Goal: Task Accomplishment & Management: Manage account settings

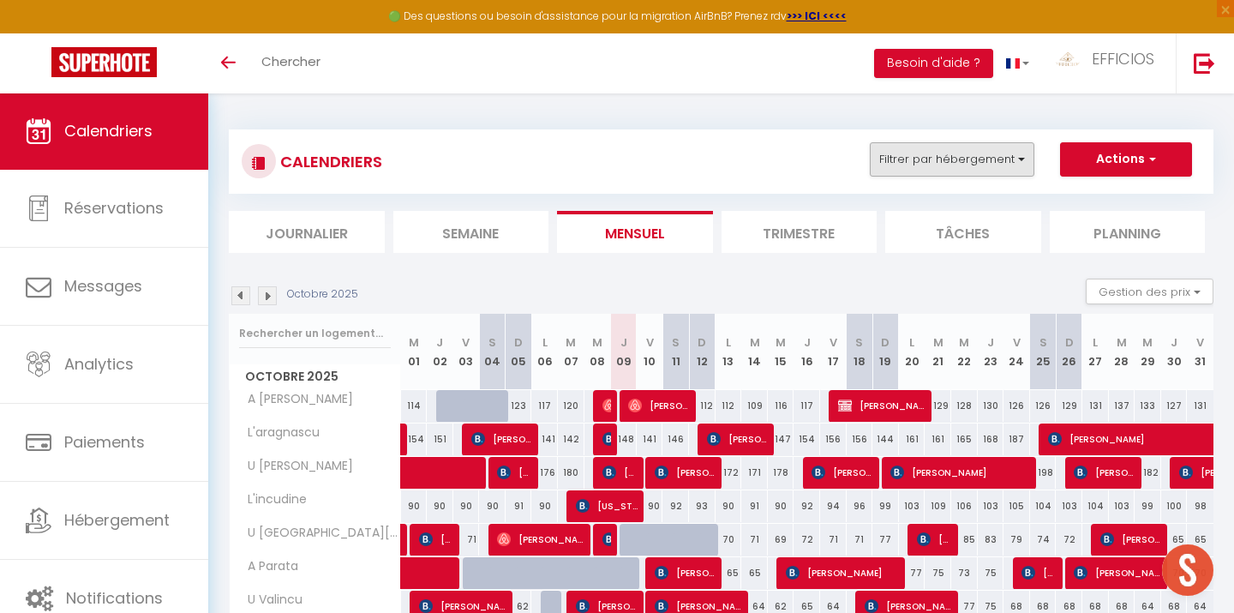
click at [956, 169] on button "Filtrer par hébergement" at bounding box center [952, 159] width 165 height 34
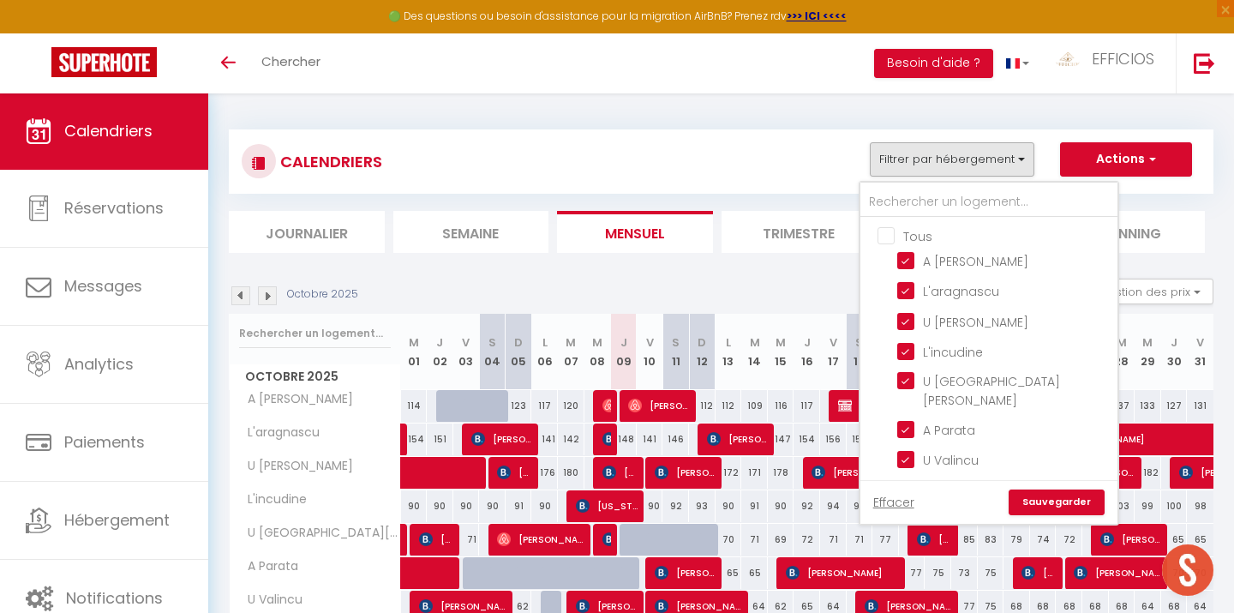
click at [892, 228] on input "Tous" at bounding box center [1006, 234] width 257 height 17
checkbox input "true"
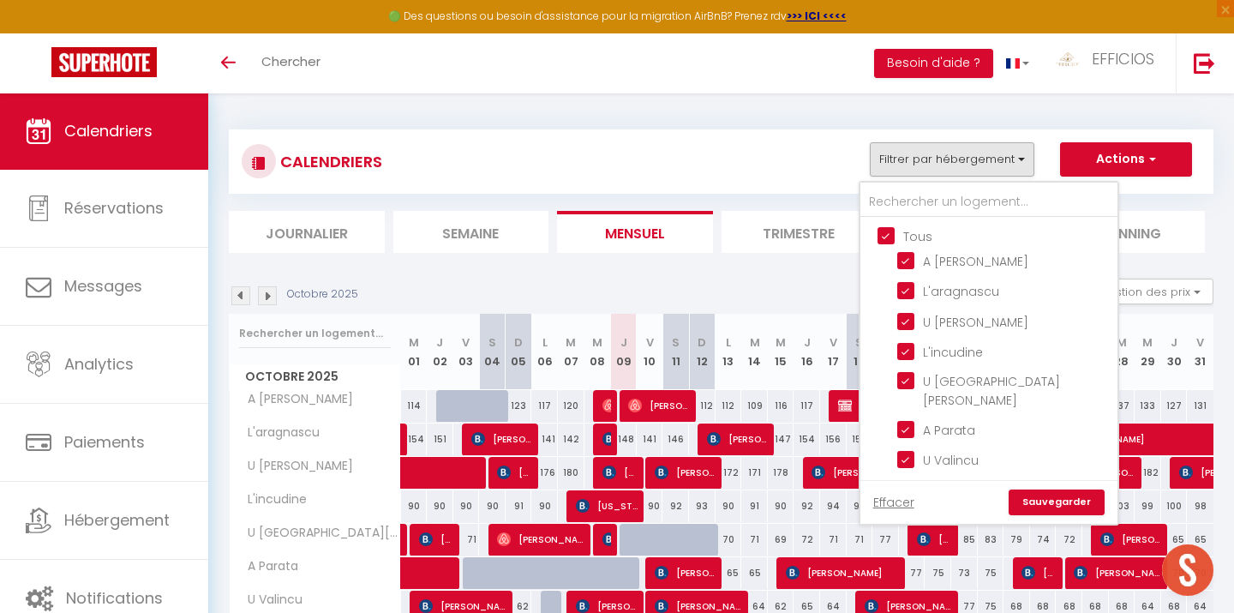
checkbox input "true"
click at [892, 228] on input "Tous" at bounding box center [1006, 234] width 257 height 17
checkbox input "false"
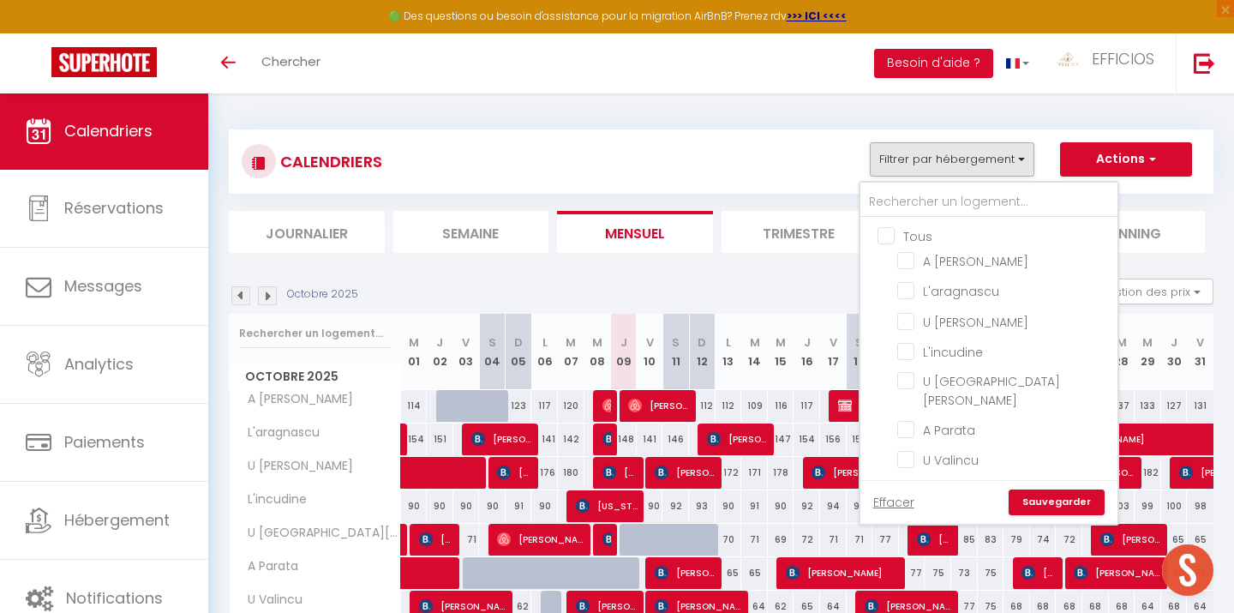
checkbox input "false"
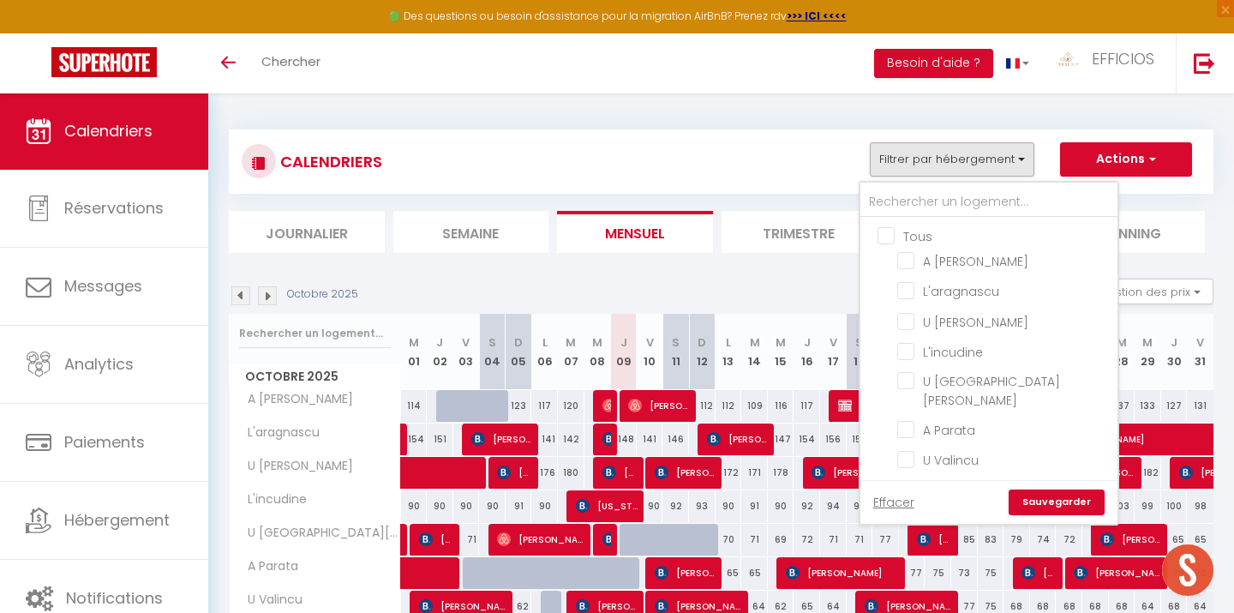
checkbox input "false"
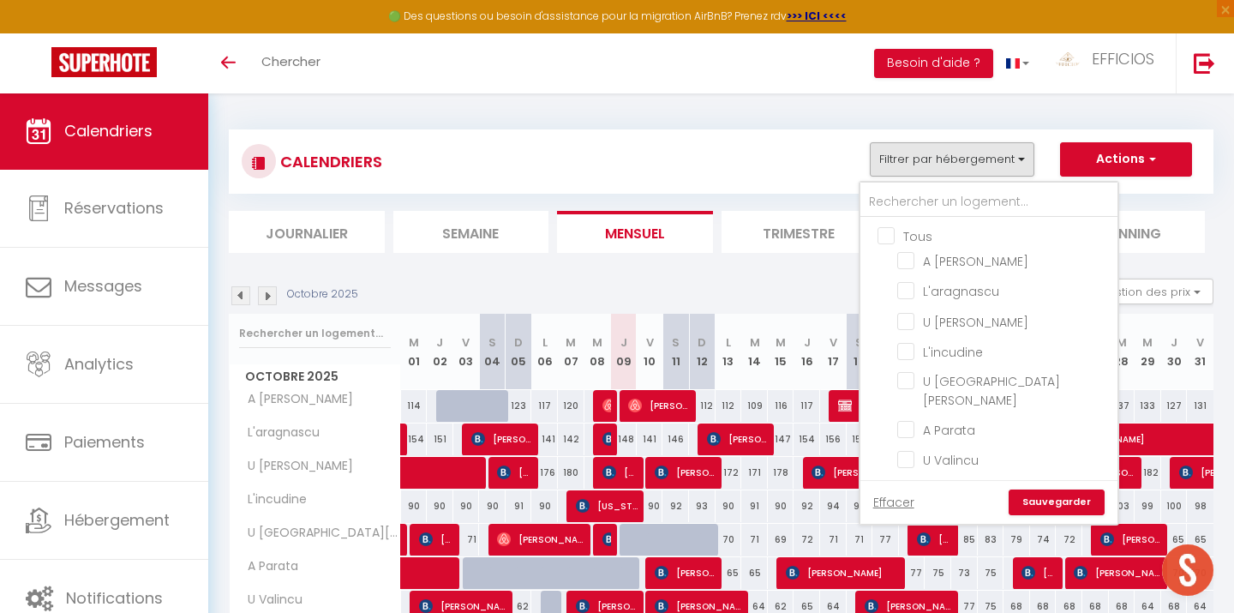
checkbox input "false"
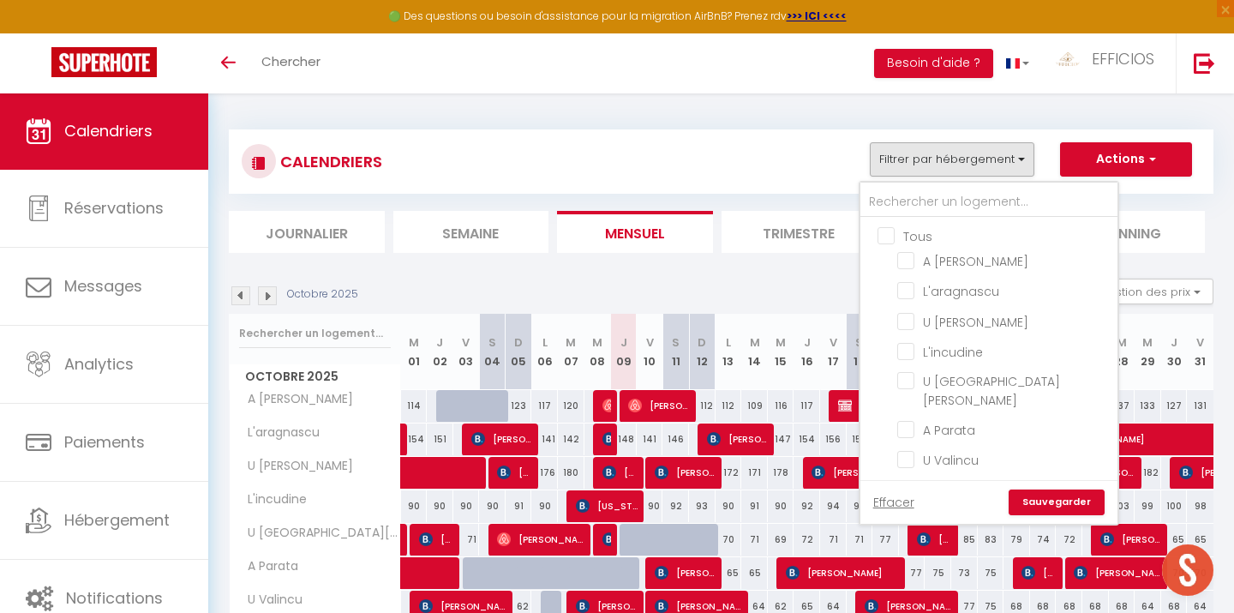
checkbox input "false"
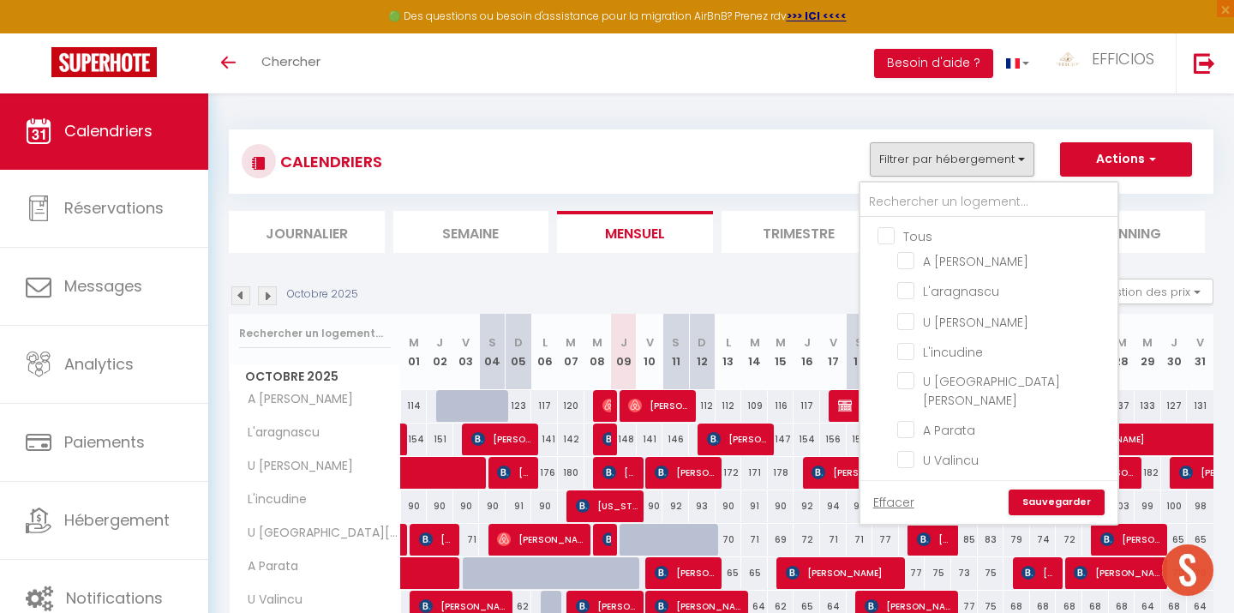
checkbox input "false"
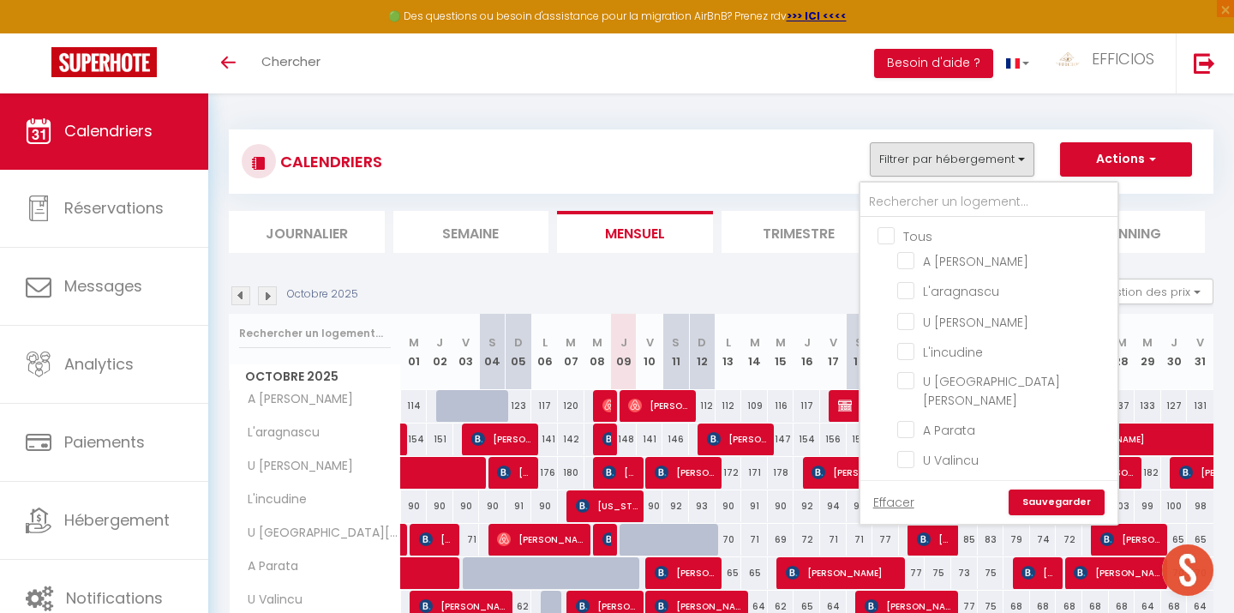
checkbox input "false"
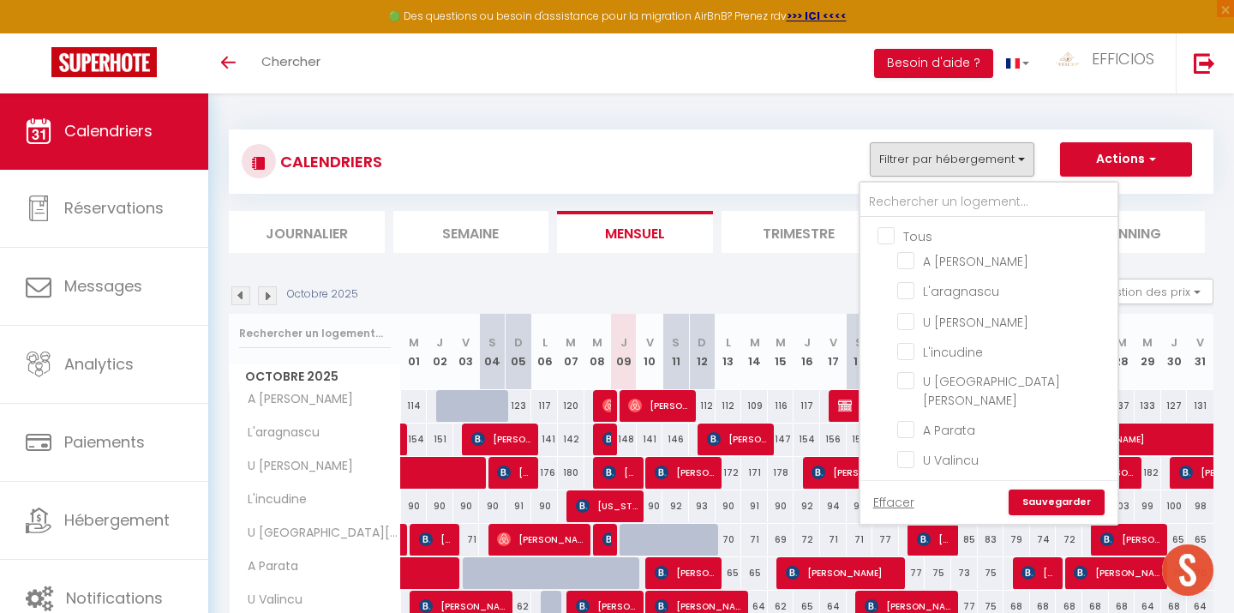
checkbox input "false"
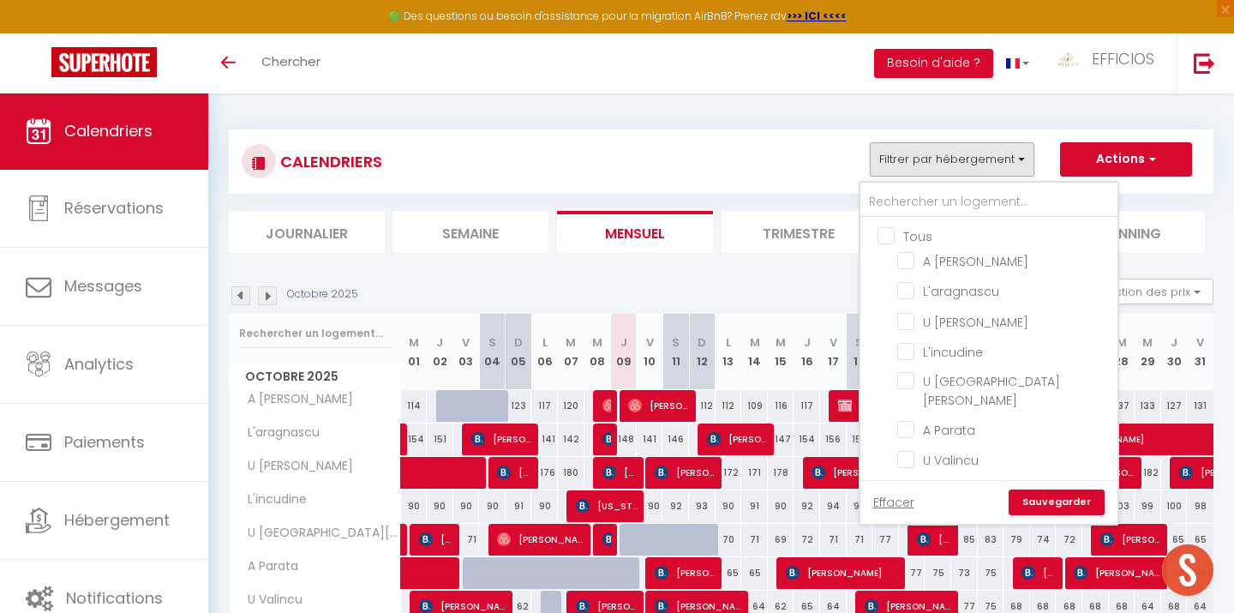
checkbox input "false"
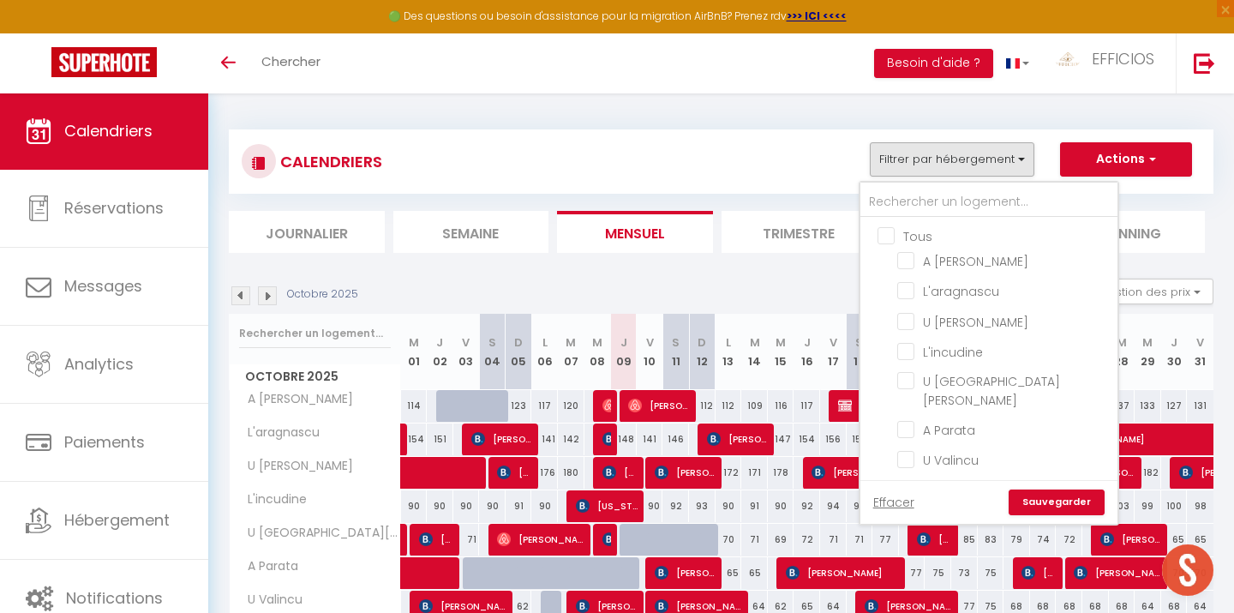
checkbox input "false"
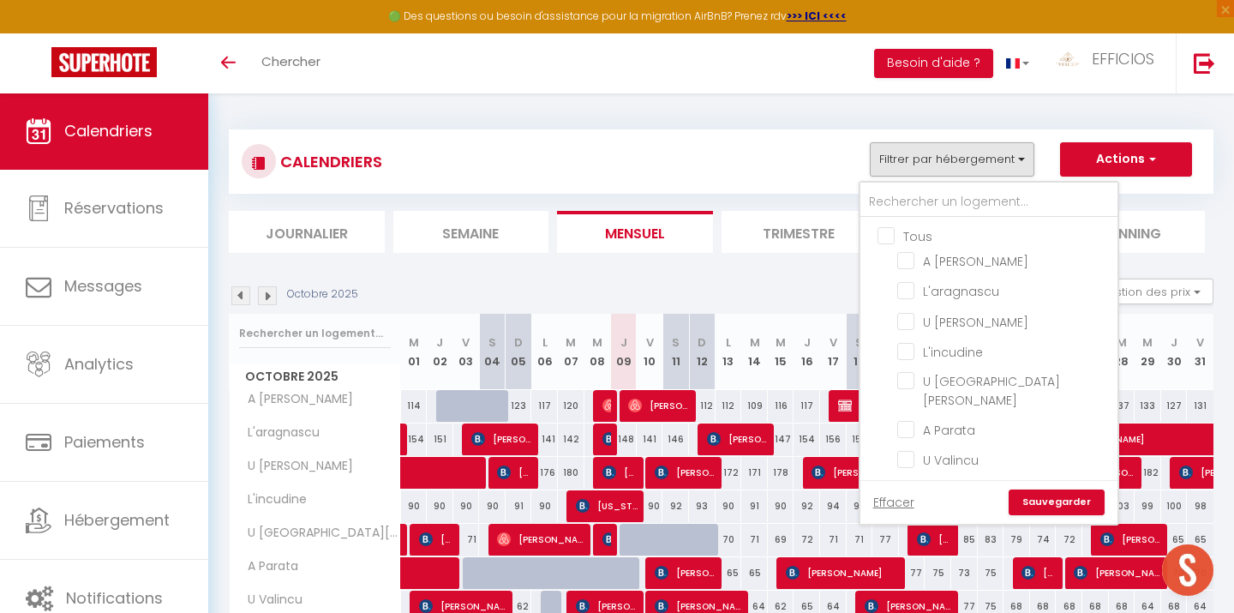
checkbox input "false"
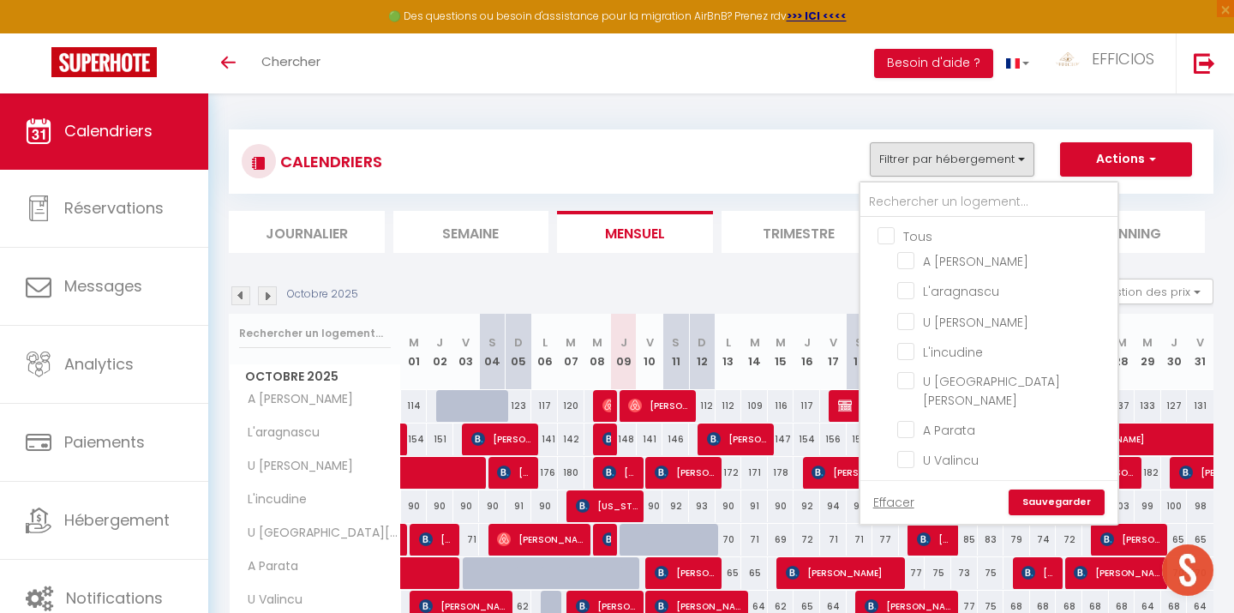
checkbox input "false"
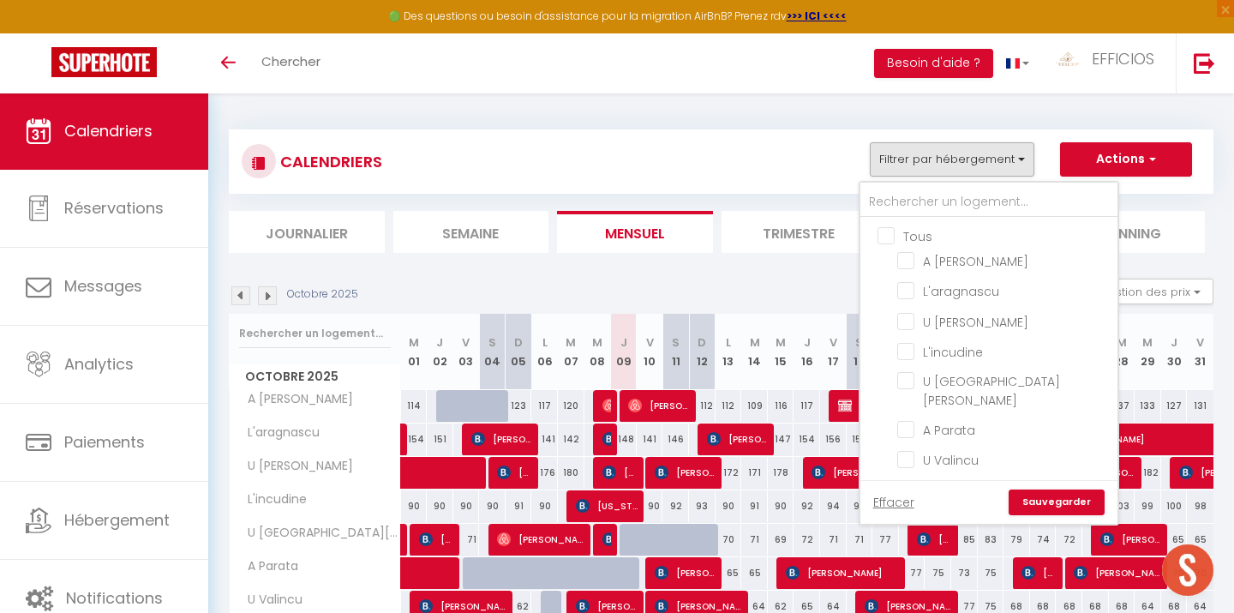
checkbox input "false"
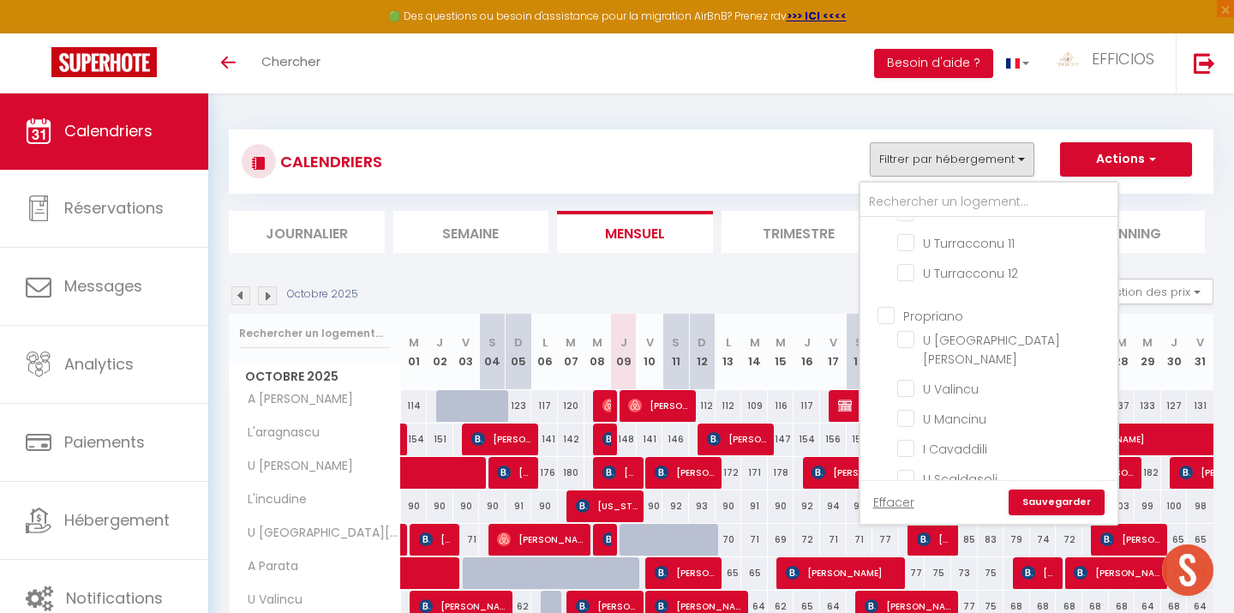
scroll to position [766, 0]
click at [886, 298] on input "Propriano" at bounding box center [1006, 306] width 257 height 17
checkbox input "true"
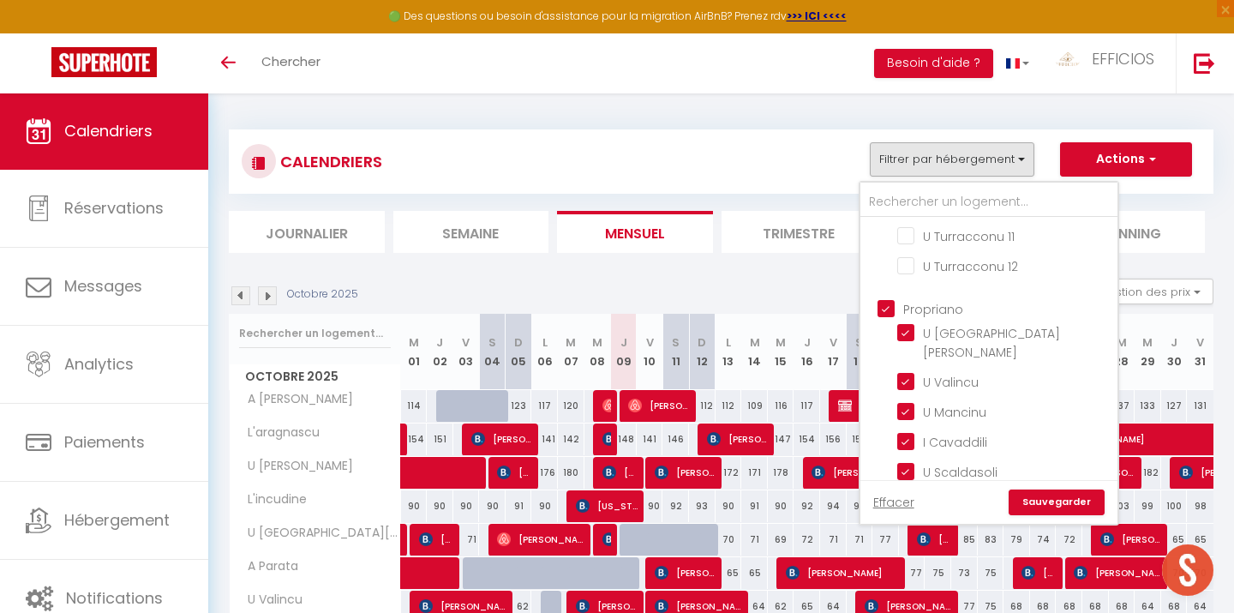
checkbox input "true"
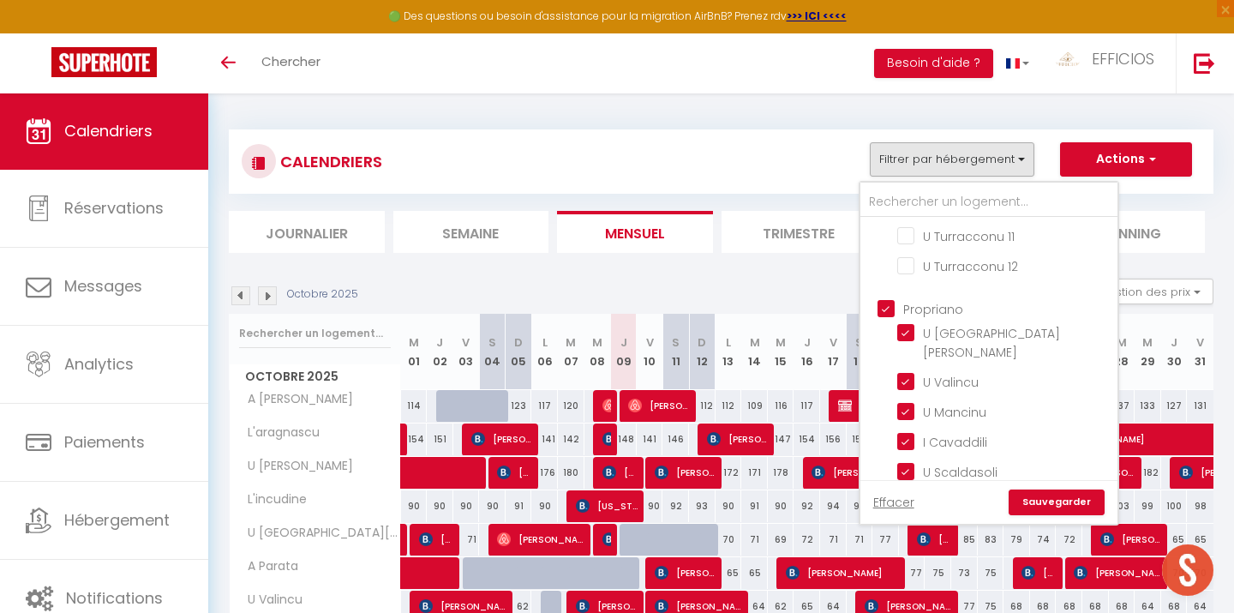
checkbox input "true"
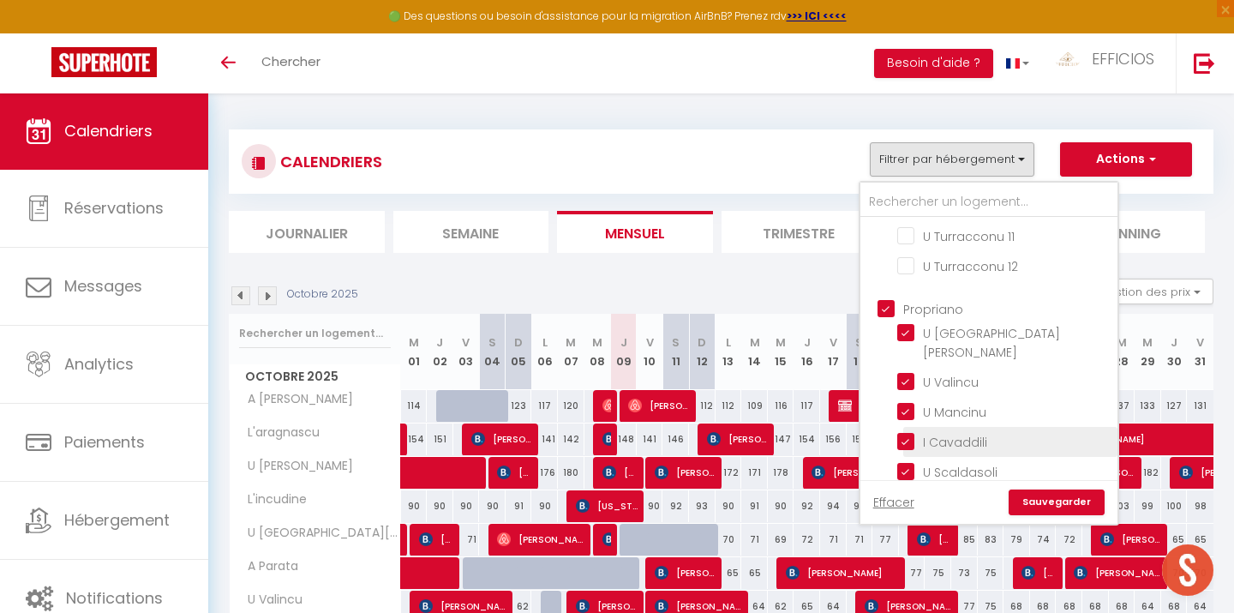
click at [904, 432] on input "I Cavaddili" at bounding box center [1004, 440] width 214 height 17
checkbox input "false"
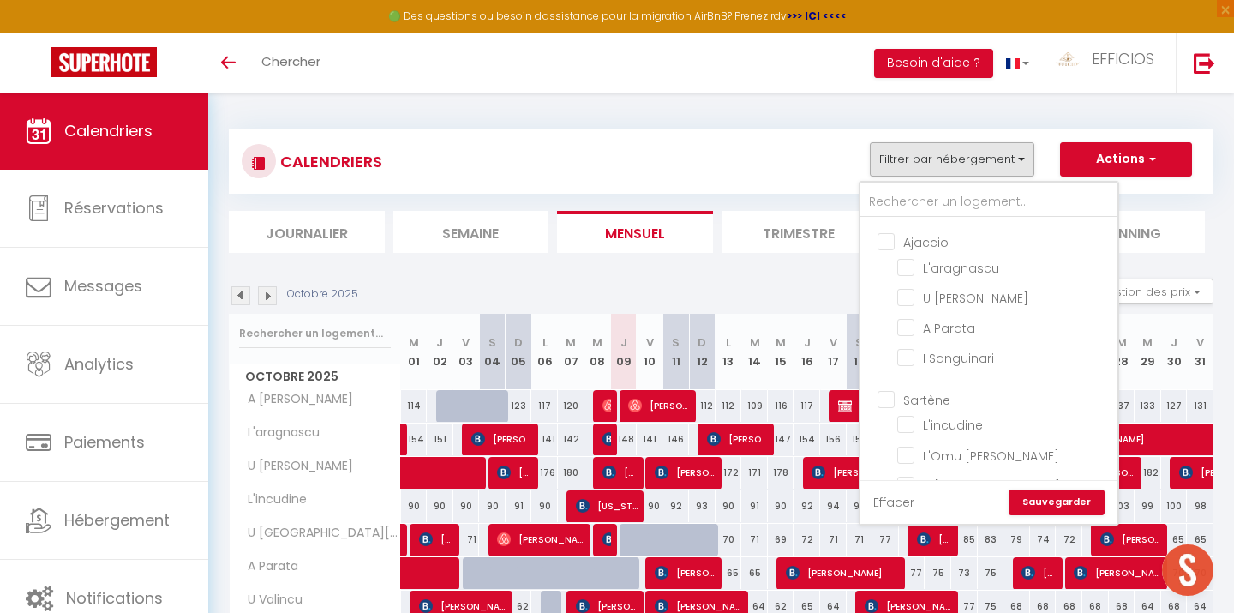
scroll to position [1040, 0]
click at [895, 387] on input "Sartène" at bounding box center [1006, 395] width 257 height 17
checkbox input "true"
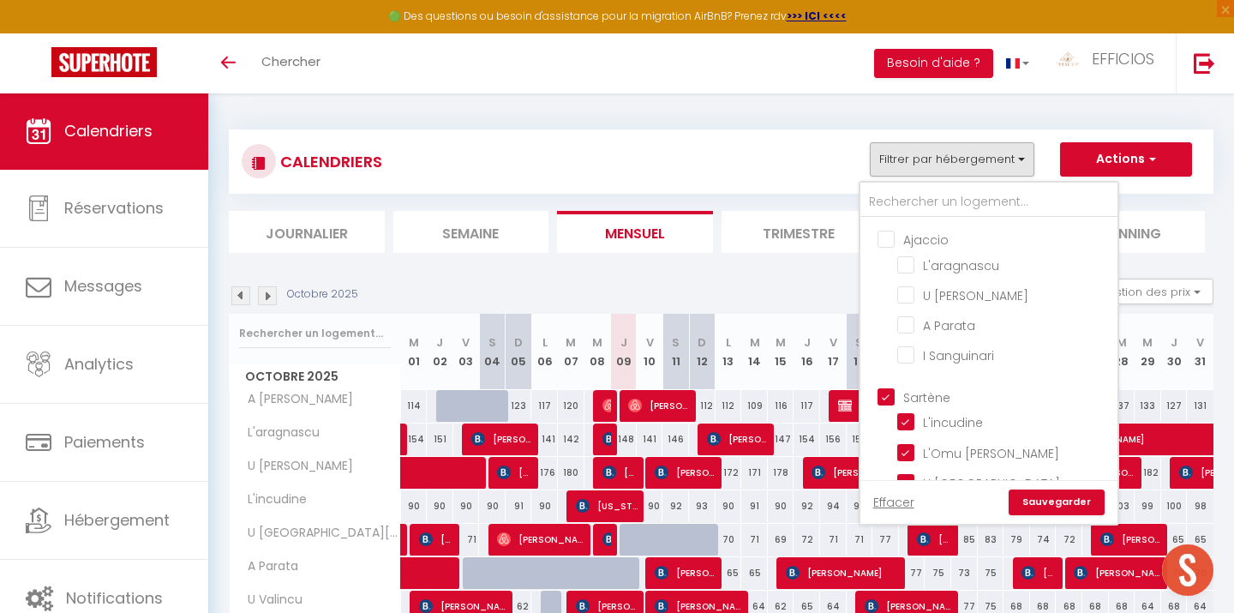
checkbox input "true"
click at [909, 473] on input "U [GEOGRAPHIC_DATA]" at bounding box center [1004, 481] width 214 height 17
checkbox input "false"
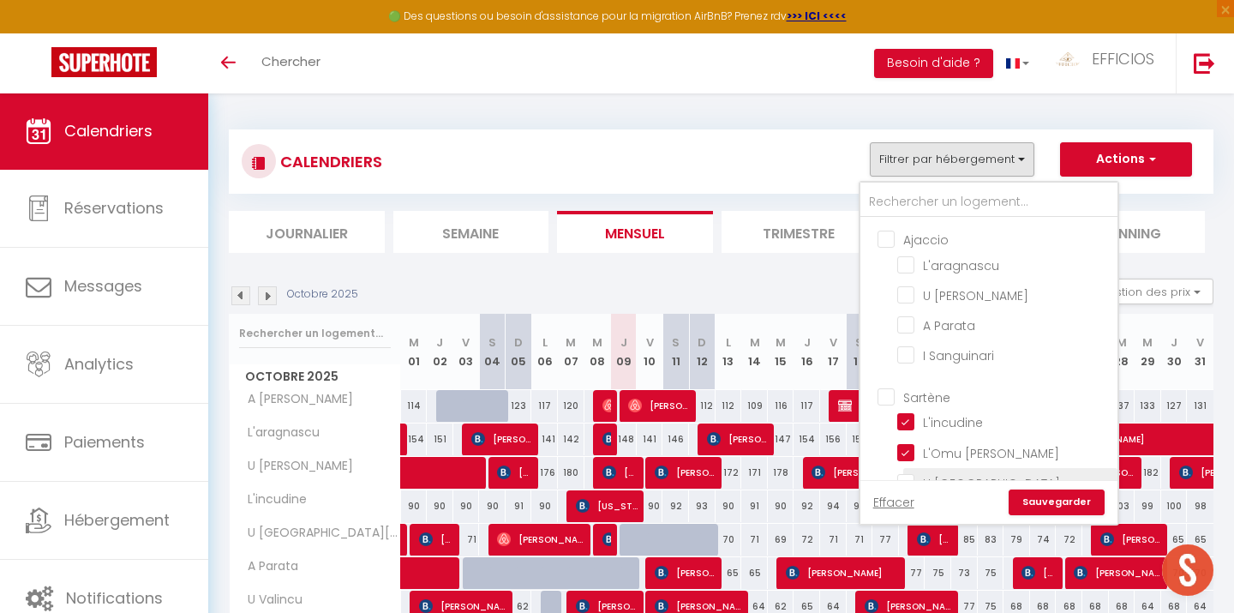
checkbox input "false"
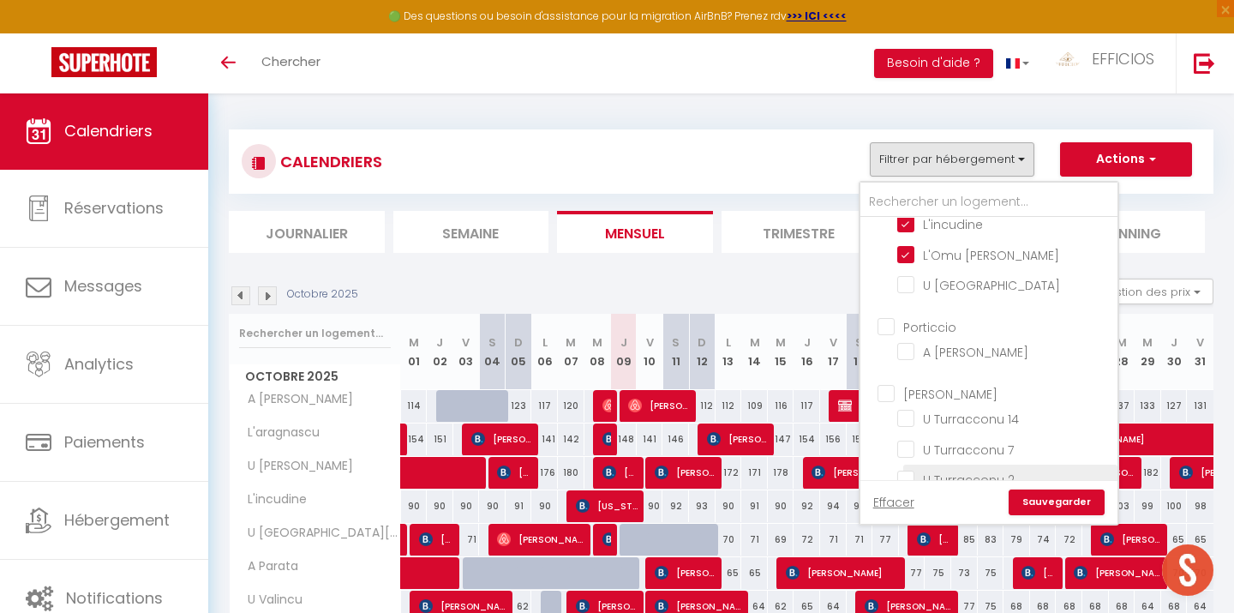
scroll to position [1244, 0]
click at [882, 378] on input "[PERSON_NAME]" at bounding box center [1006, 386] width 257 height 17
checkbox input "true"
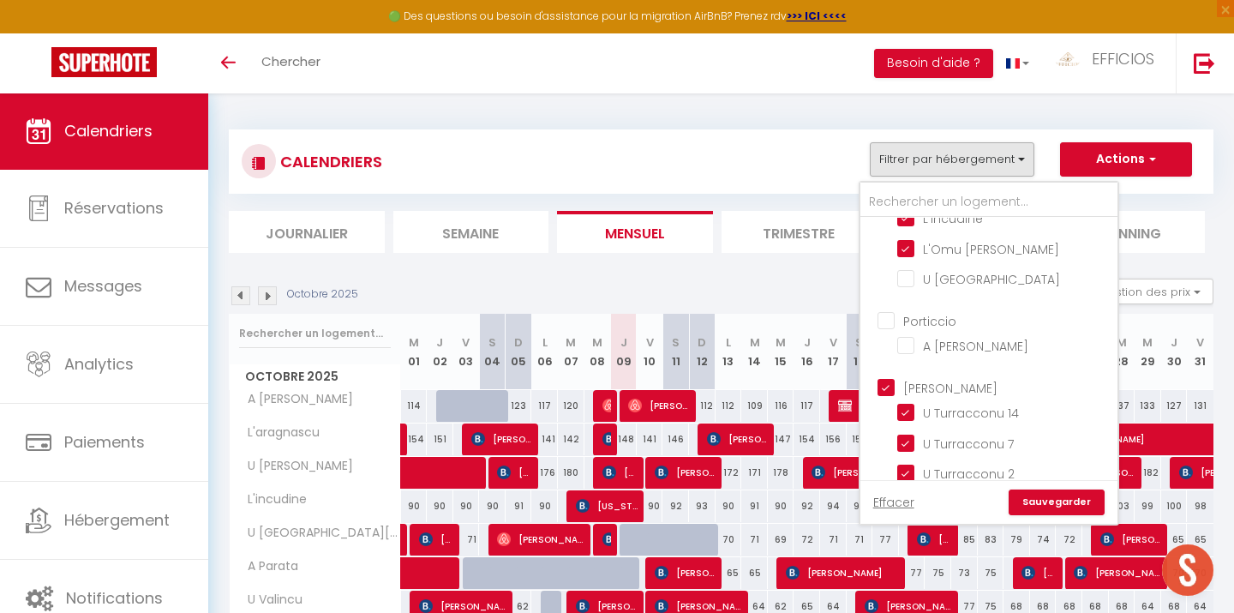
checkbox input "true"
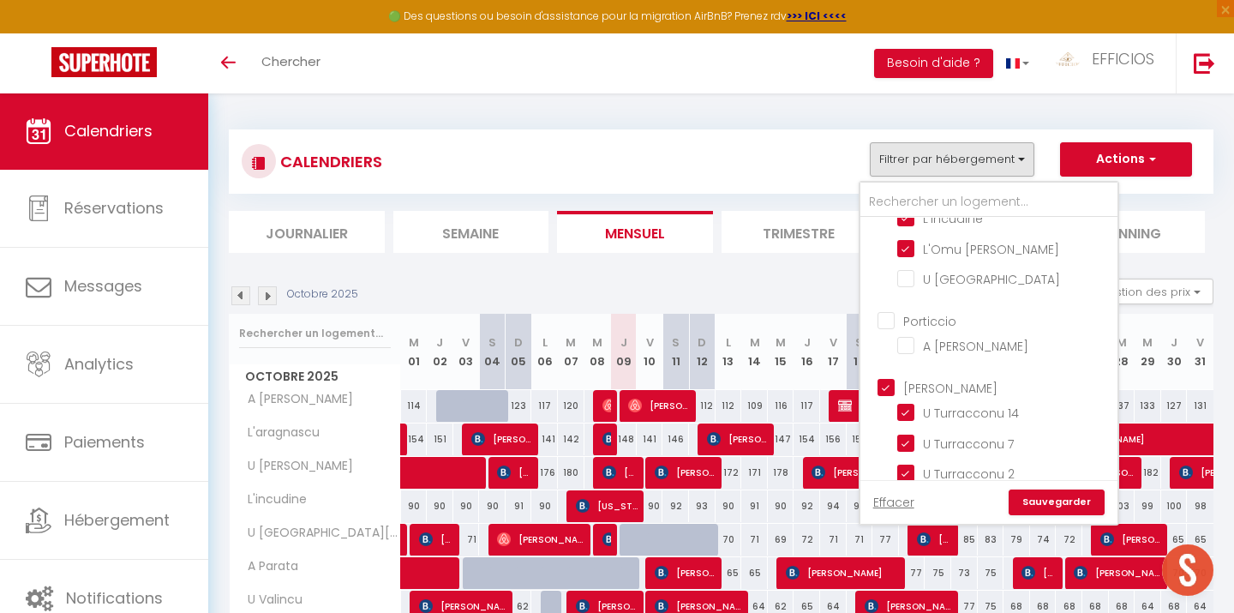
checkbox input "true"
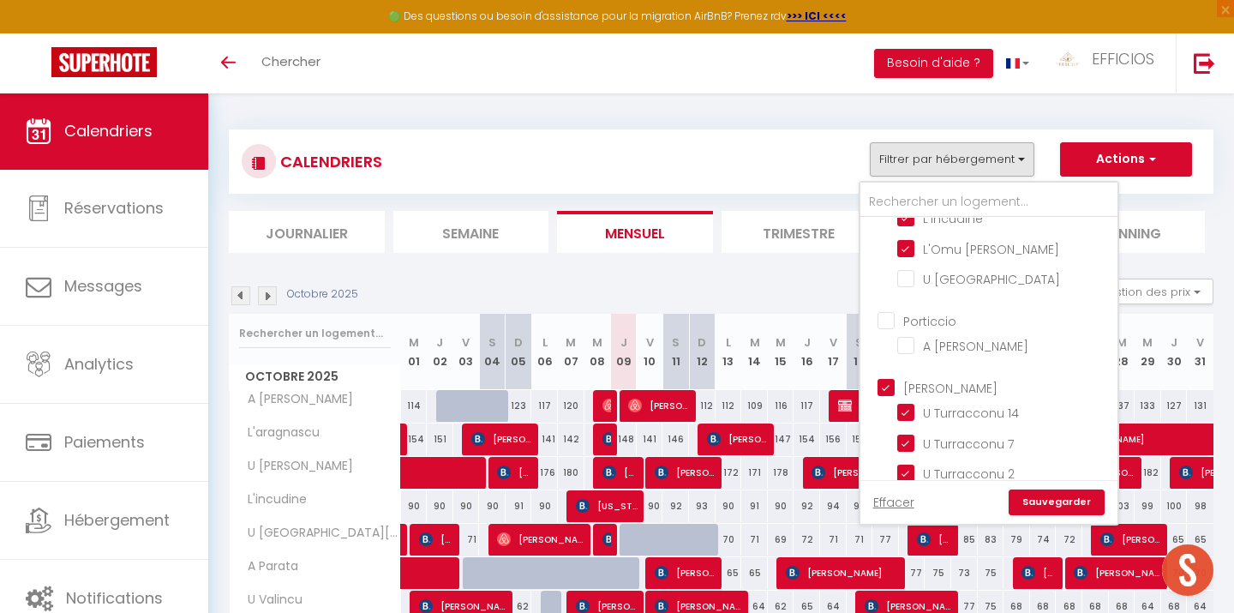
checkbox input "true"
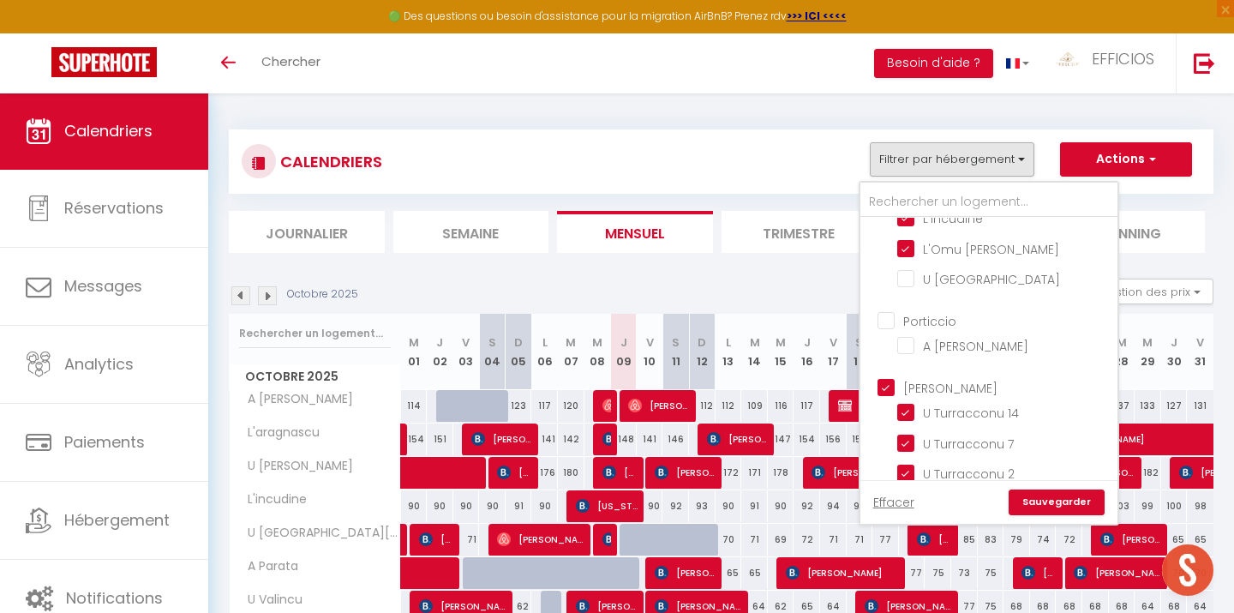
checkbox input "true"
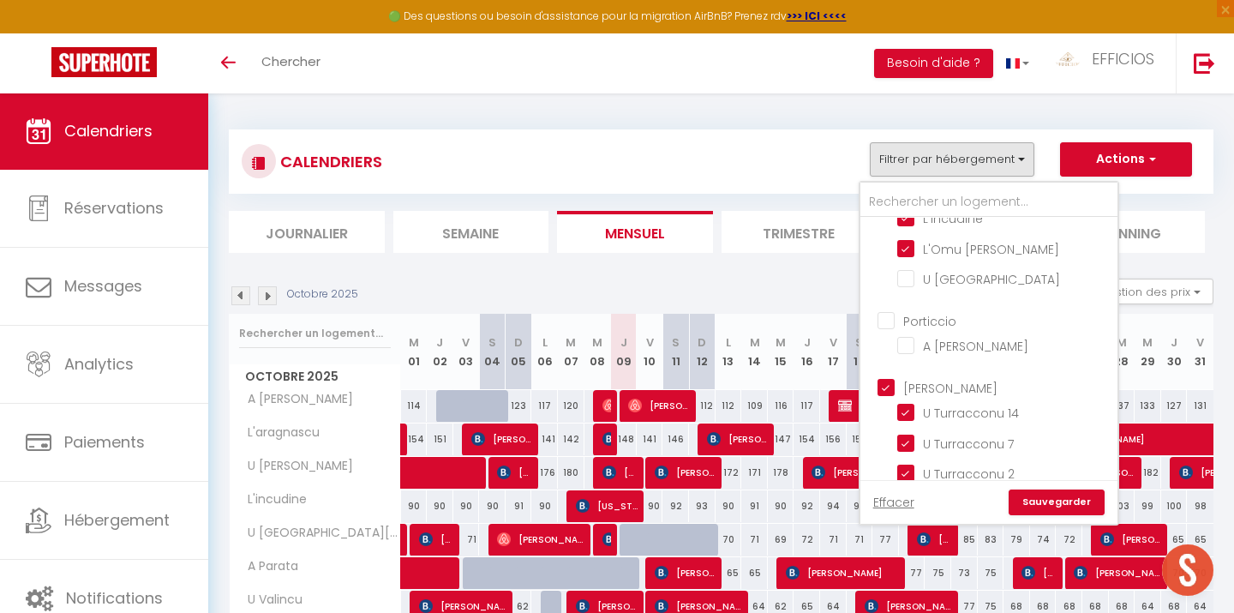
checkbox input "true"
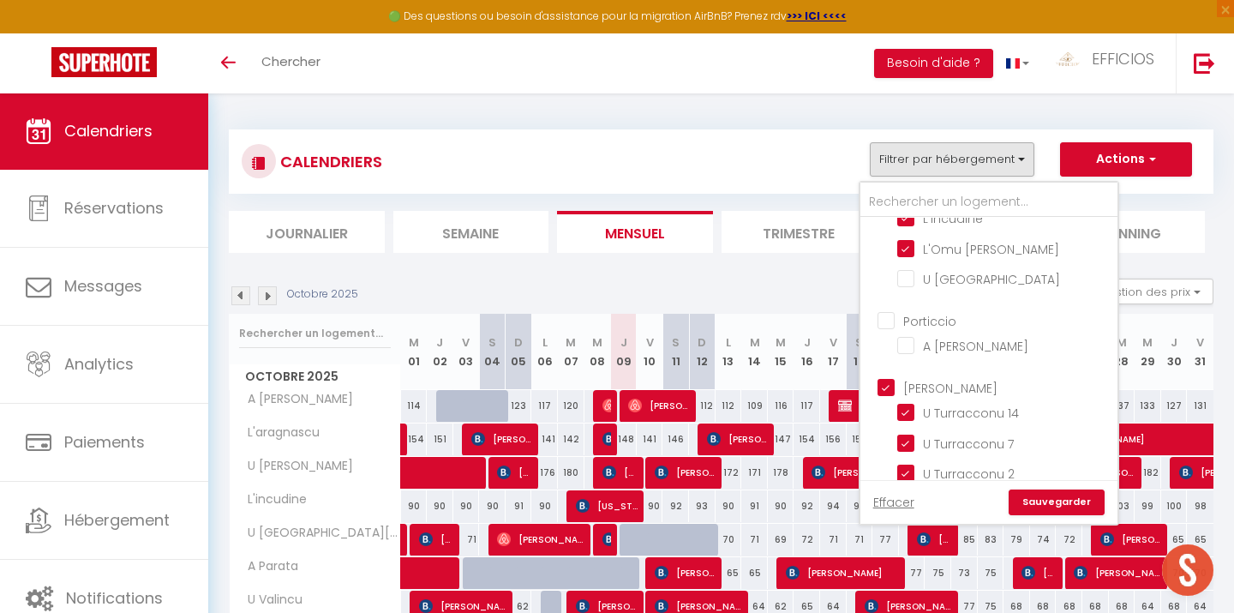
checkbox input "true"
click at [1024, 492] on link "Sauvegarder" at bounding box center [1057, 502] width 96 height 26
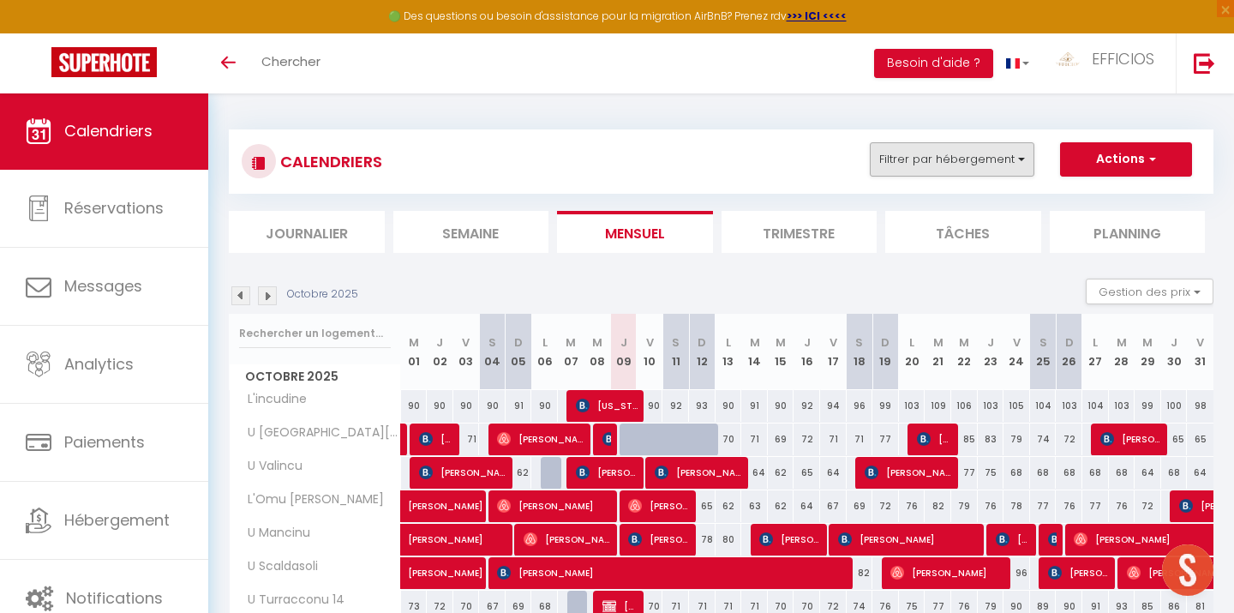
scroll to position [0, 0]
click at [986, 148] on button "Filtrer par hébergement" at bounding box center [952, 159] width 165 height 34
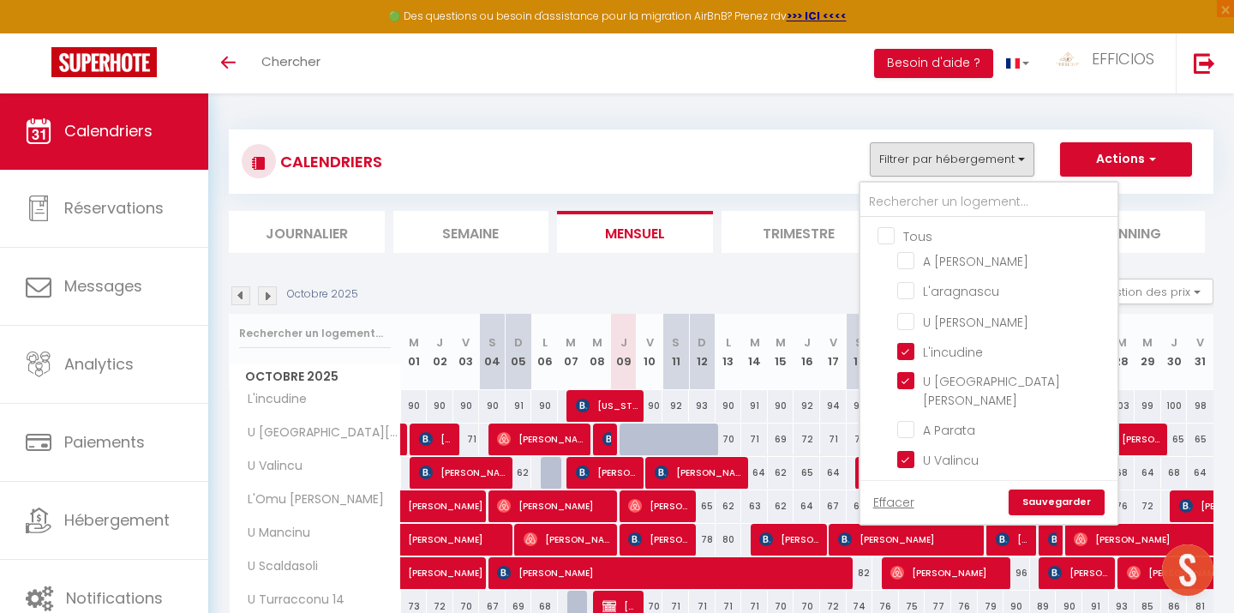
click at [890, 231] on input "Tous" at bounding box center [1006, 234] width 257 height 17
checkbox input "true"
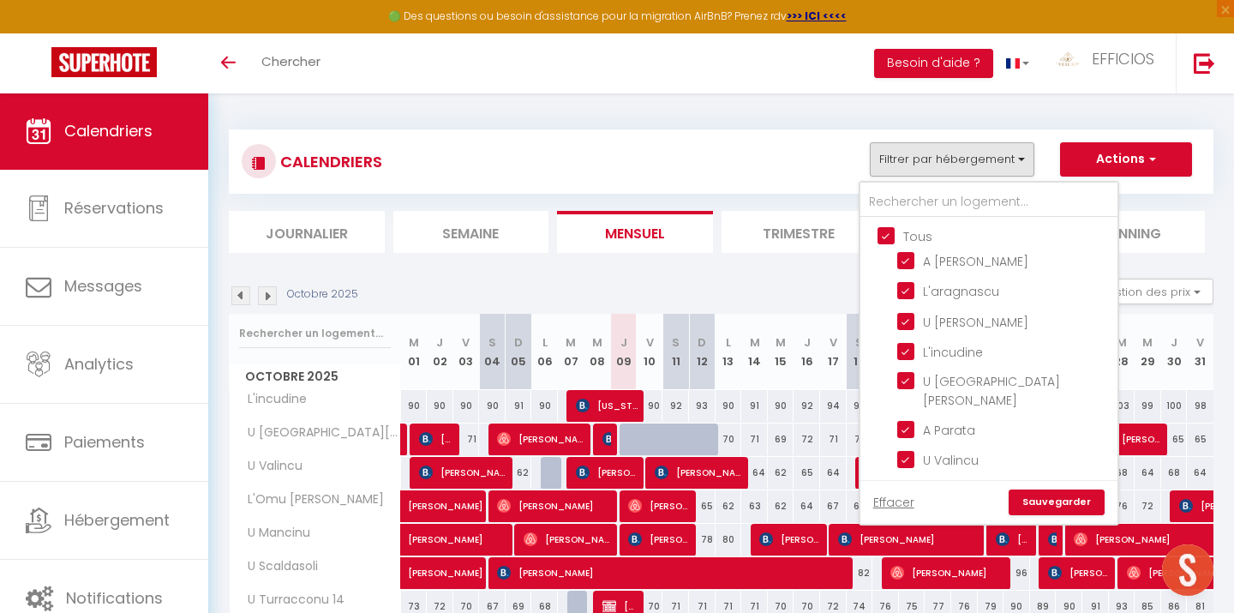
checkbox input "true"
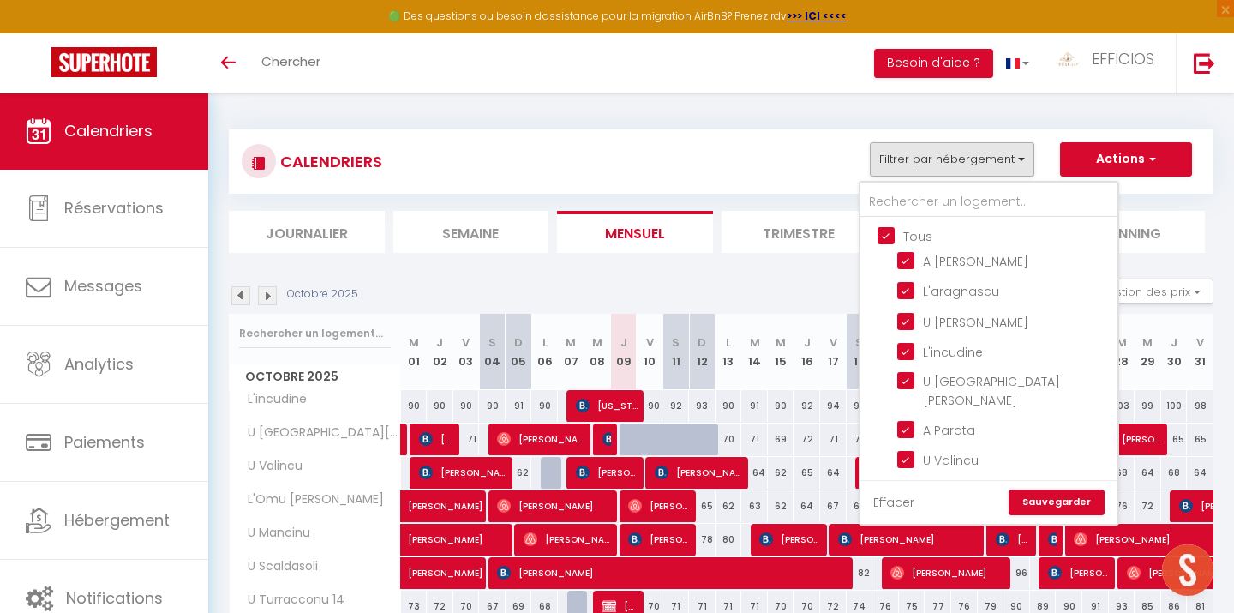
checkbox input "true"
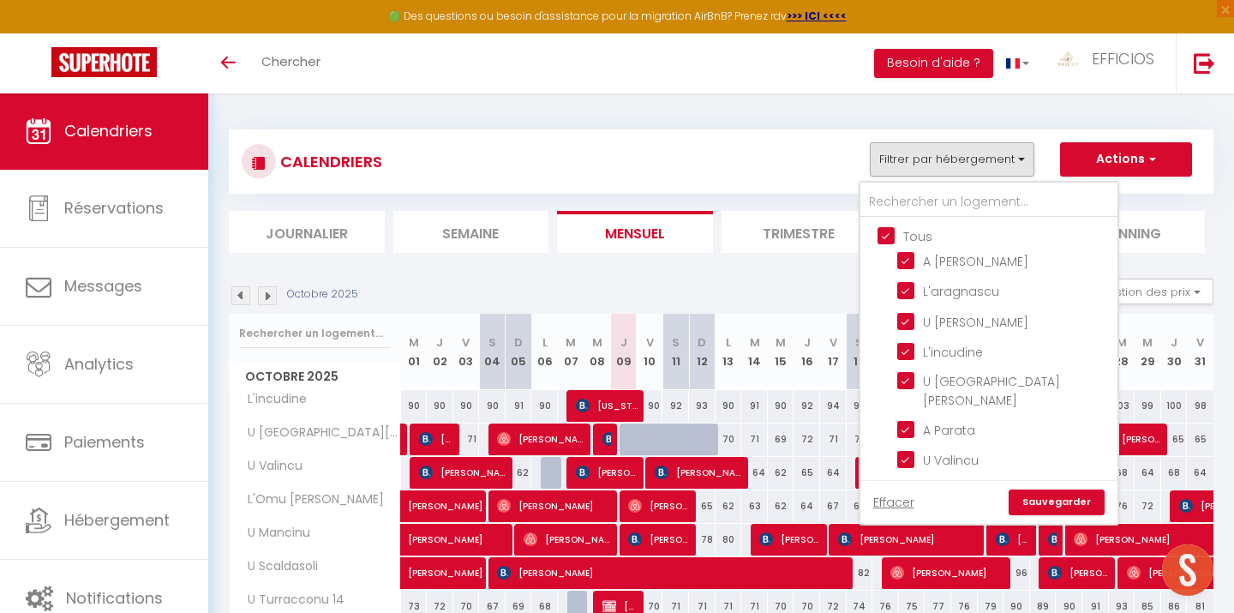
checkbox input "true"
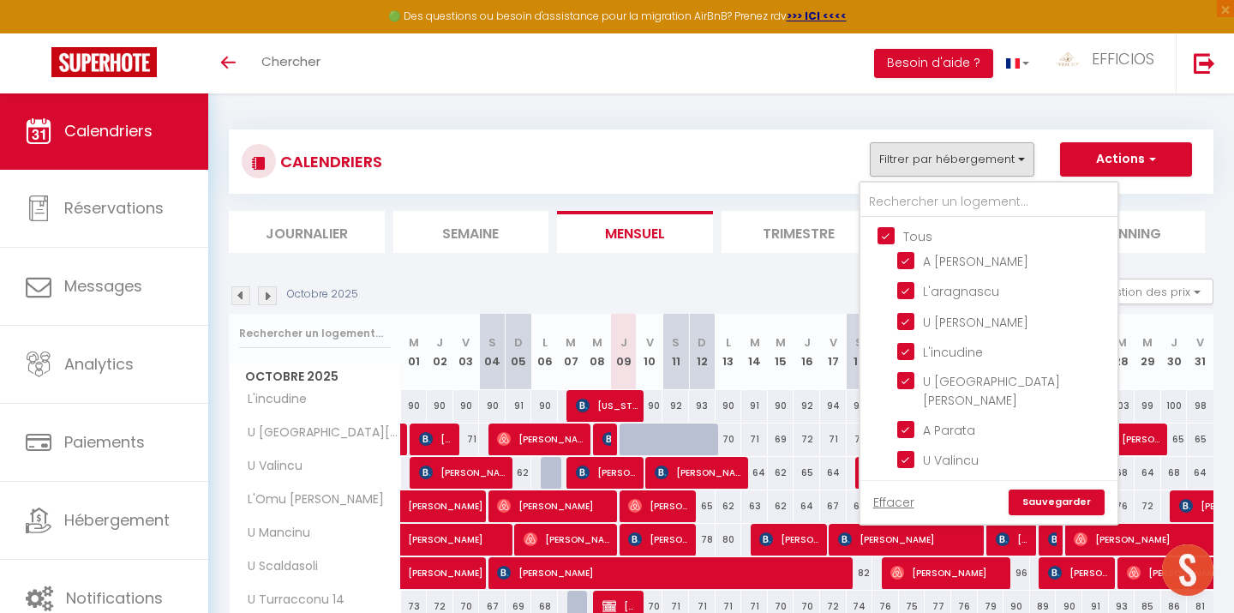
click at [890, 231] on input "Tous" at bounding box center [1006, 234] width 257 height 17
checkbox input "false"
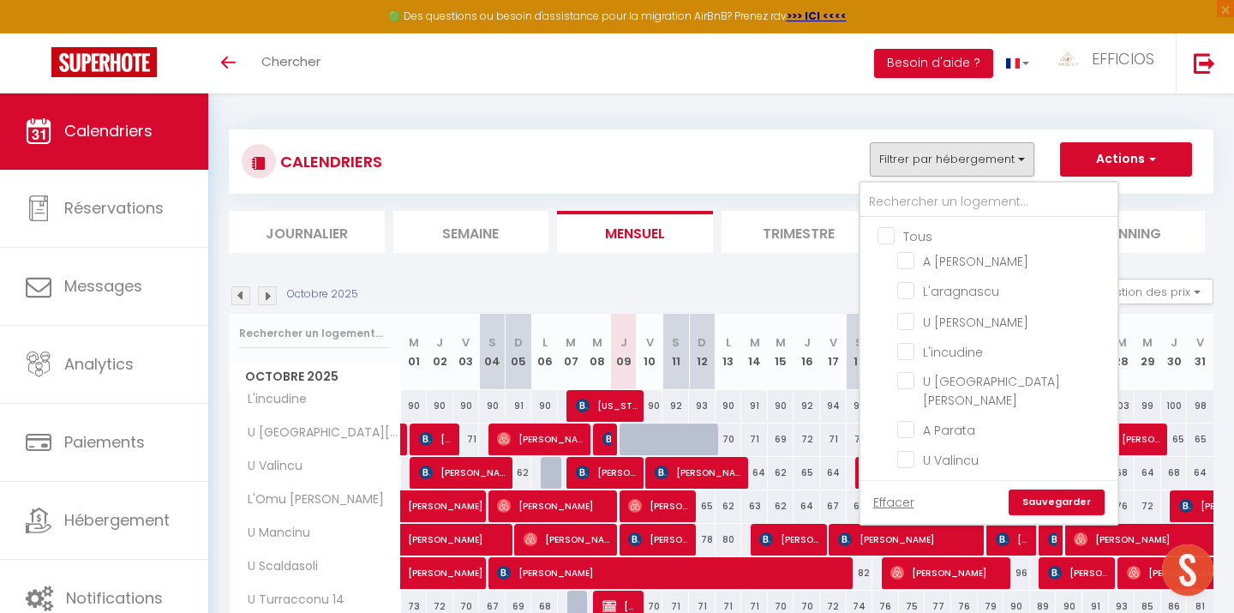
checkbox input "false"
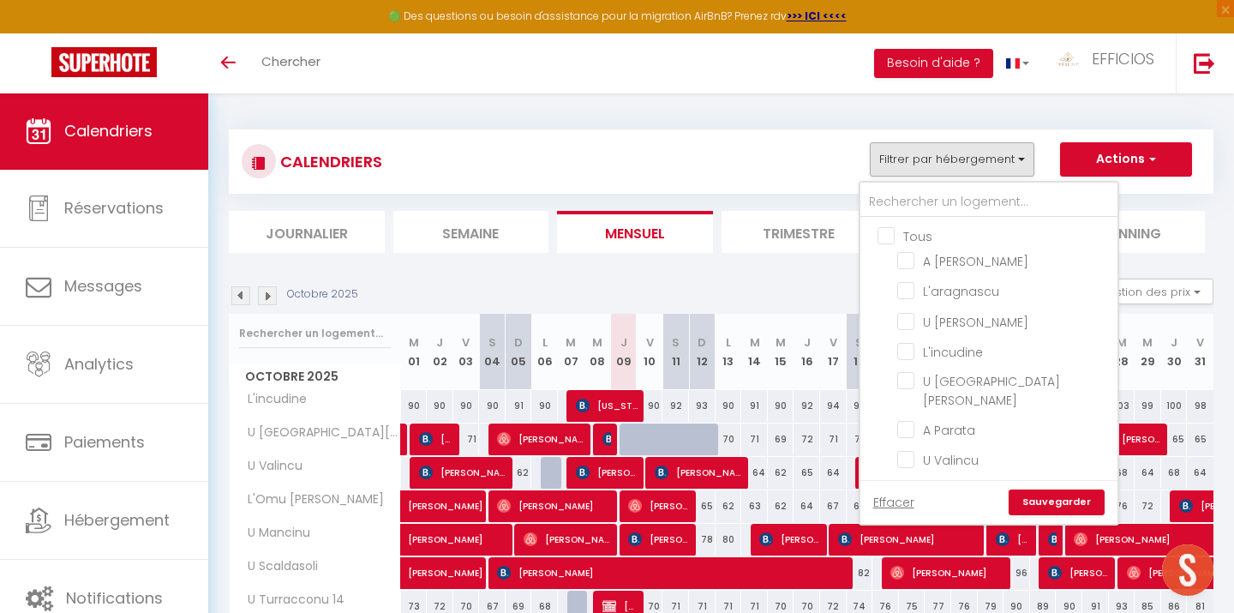
checkbox input "false"
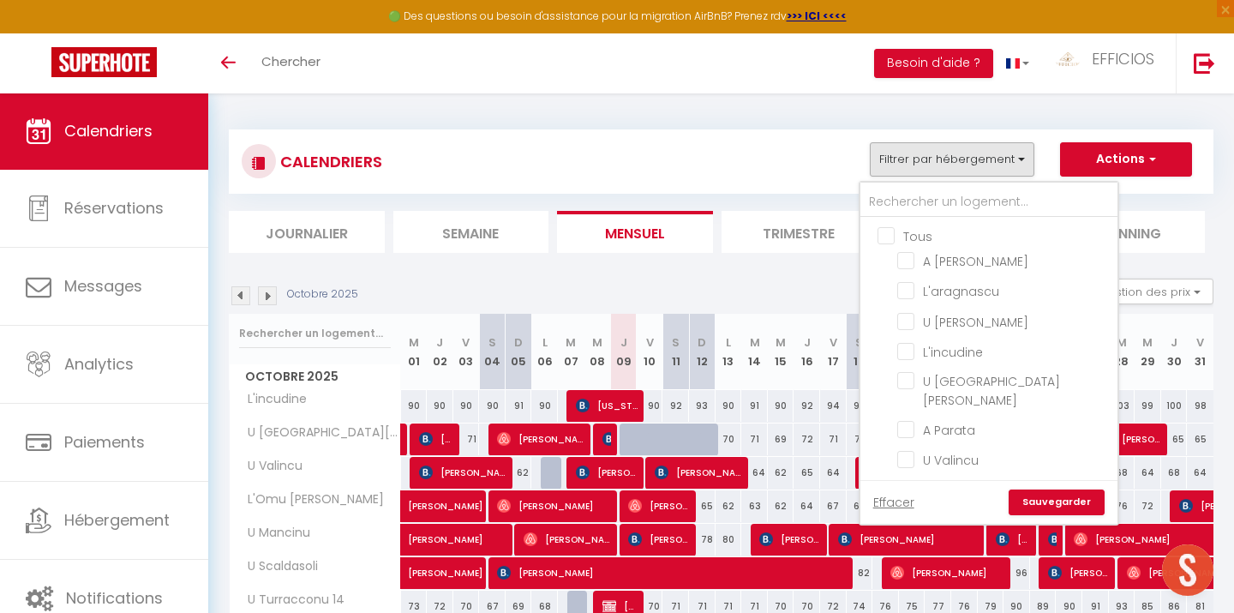
checkbox input "false"
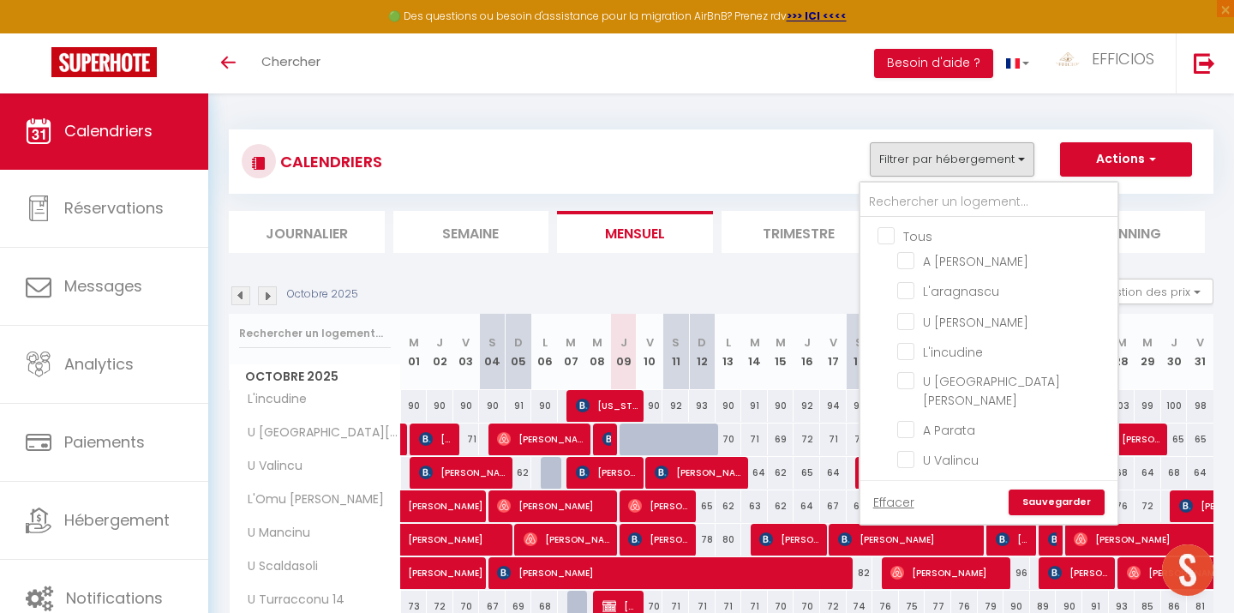
checkbox input "false"
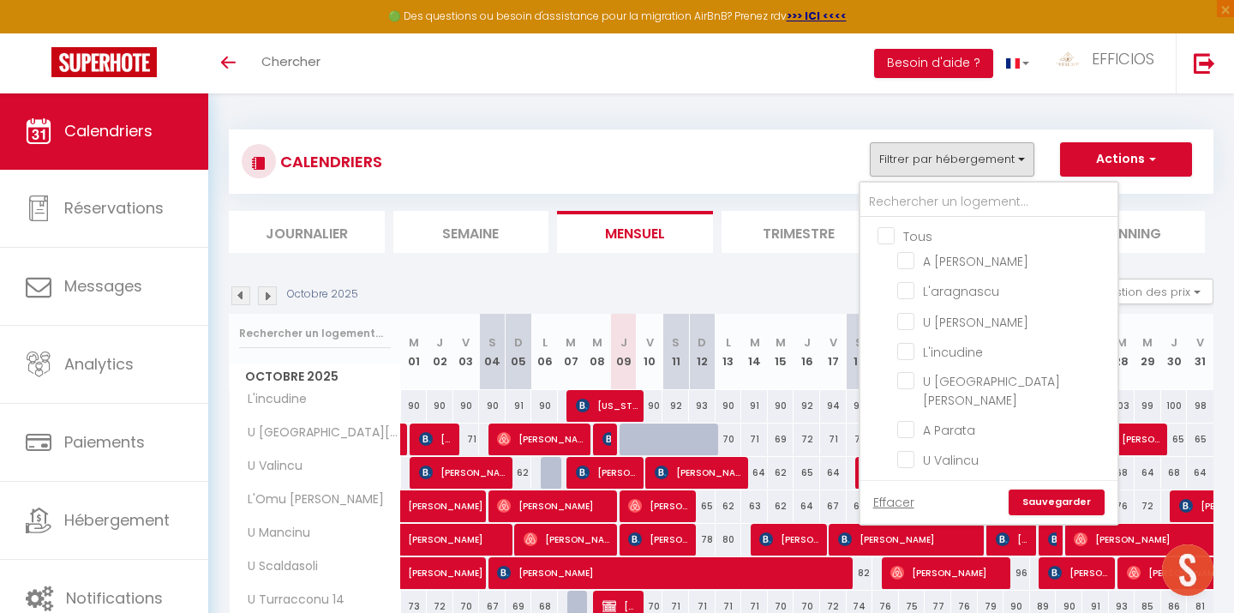
checkbox input "false"
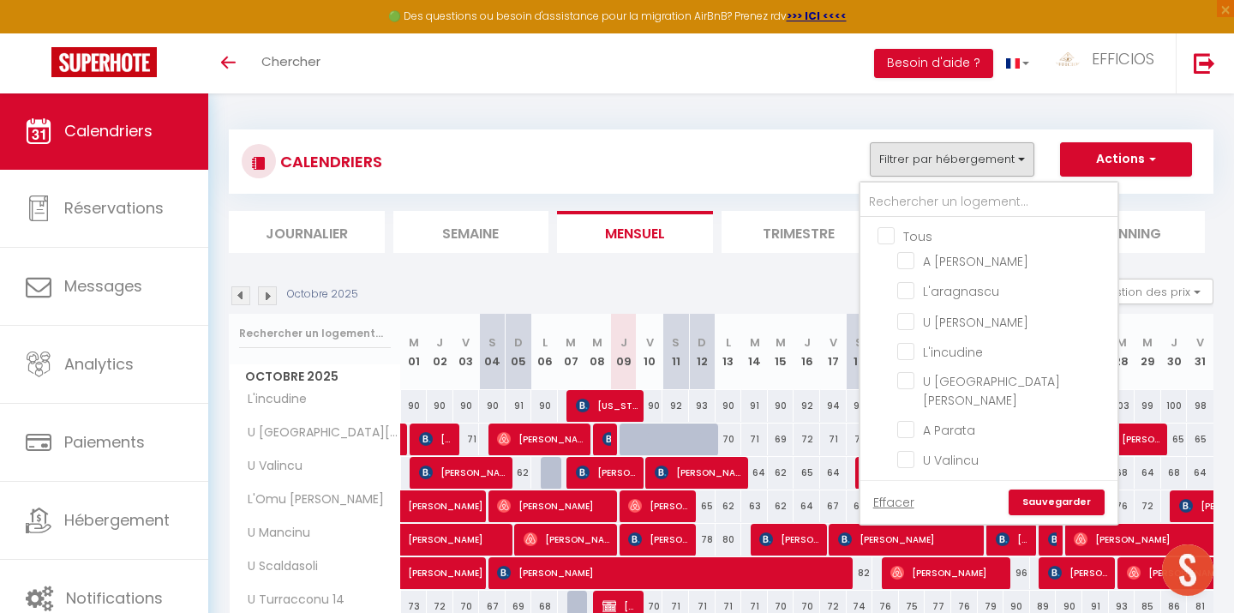
checkbox input "false"
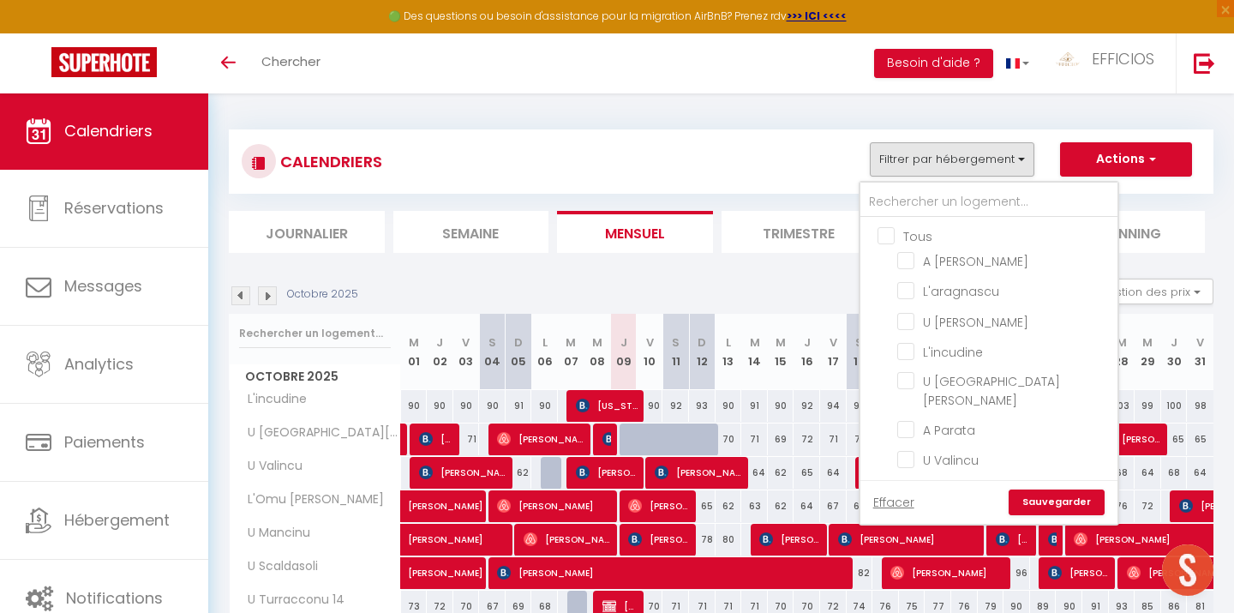
checkbox input "false"
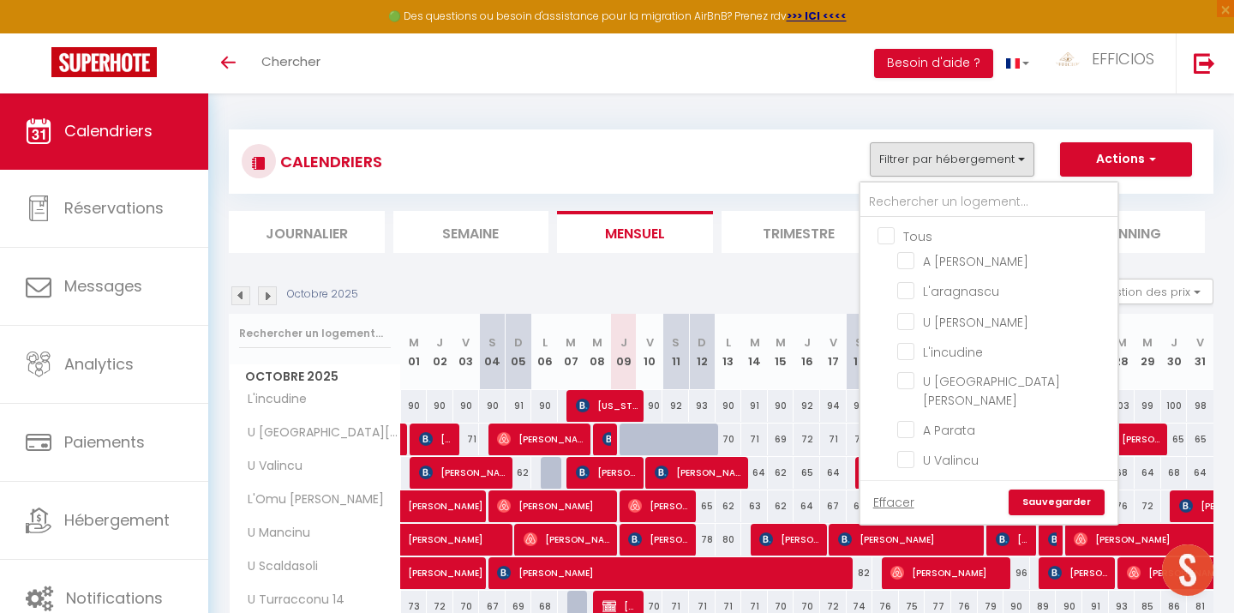
checkbox input "false"
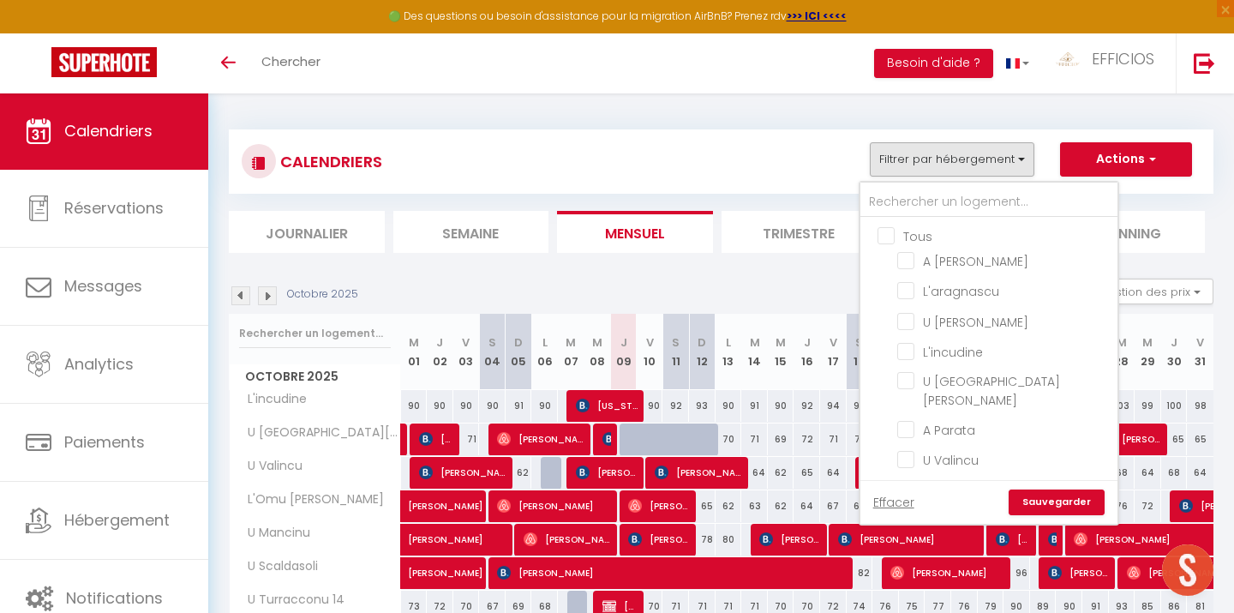
checkbox input "false"
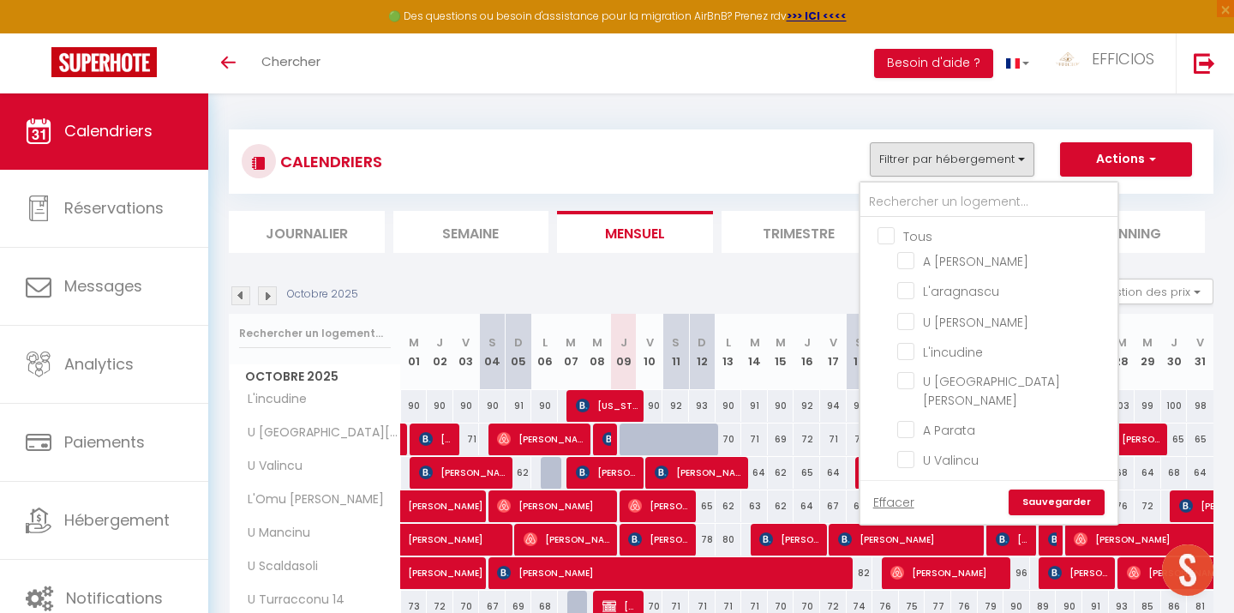
checkbox input "false"
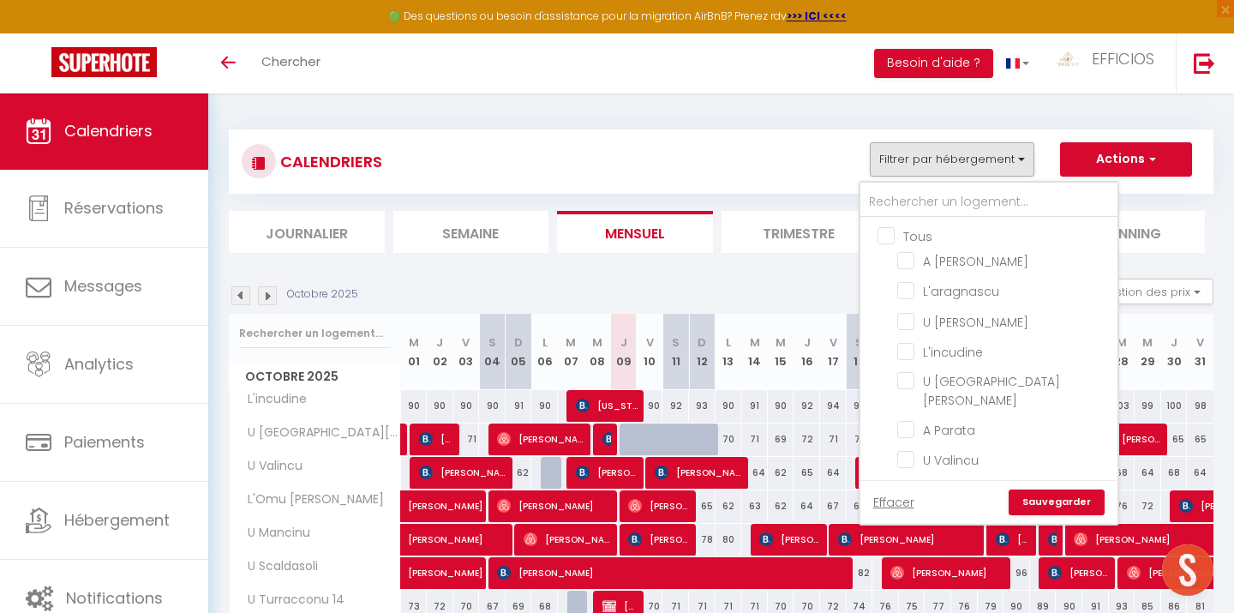
checkbox input "false"
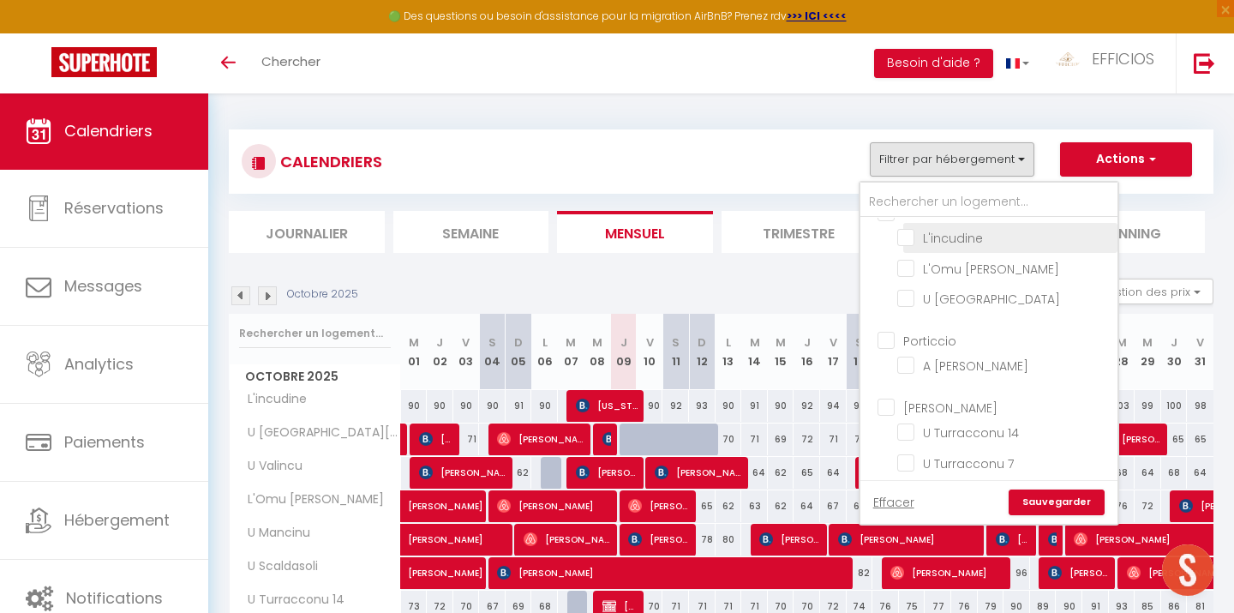
scroll to position [1229, 0]
click at [889, 327] on input "Porticcio" at bounding box center [1006, 335] width 257 height 17
checkbox input "true"
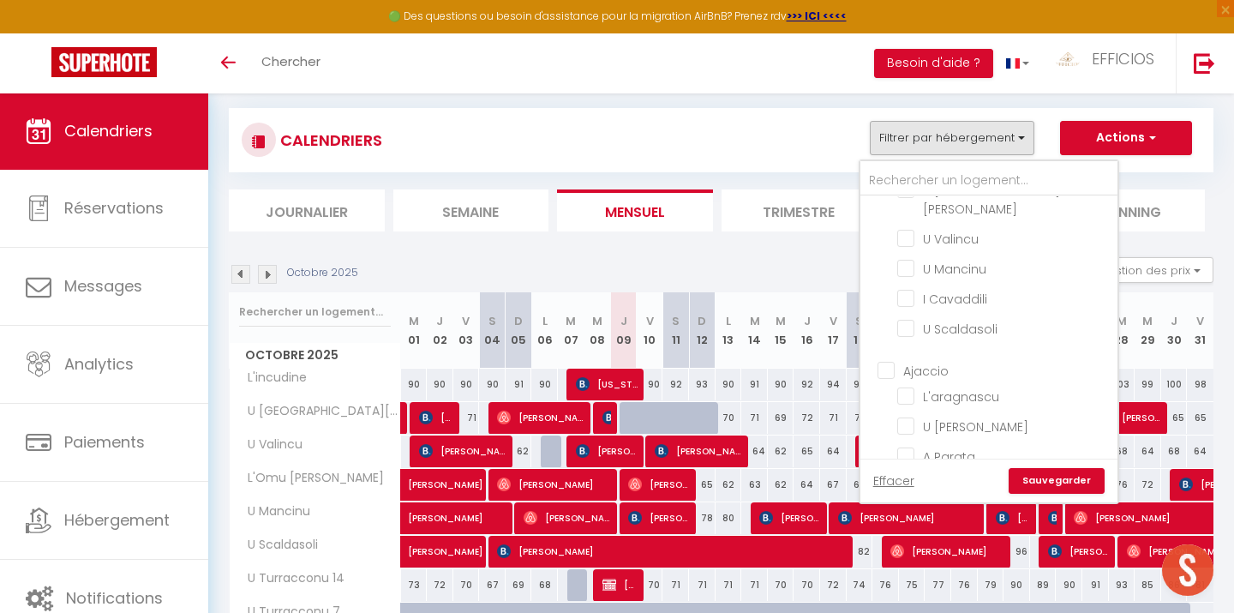
scroll to position [894, 0]
click at [888, 355] on input "Ajaccio" at bounding box center [1006, 363] width 257 height 17
checkbox input "true"
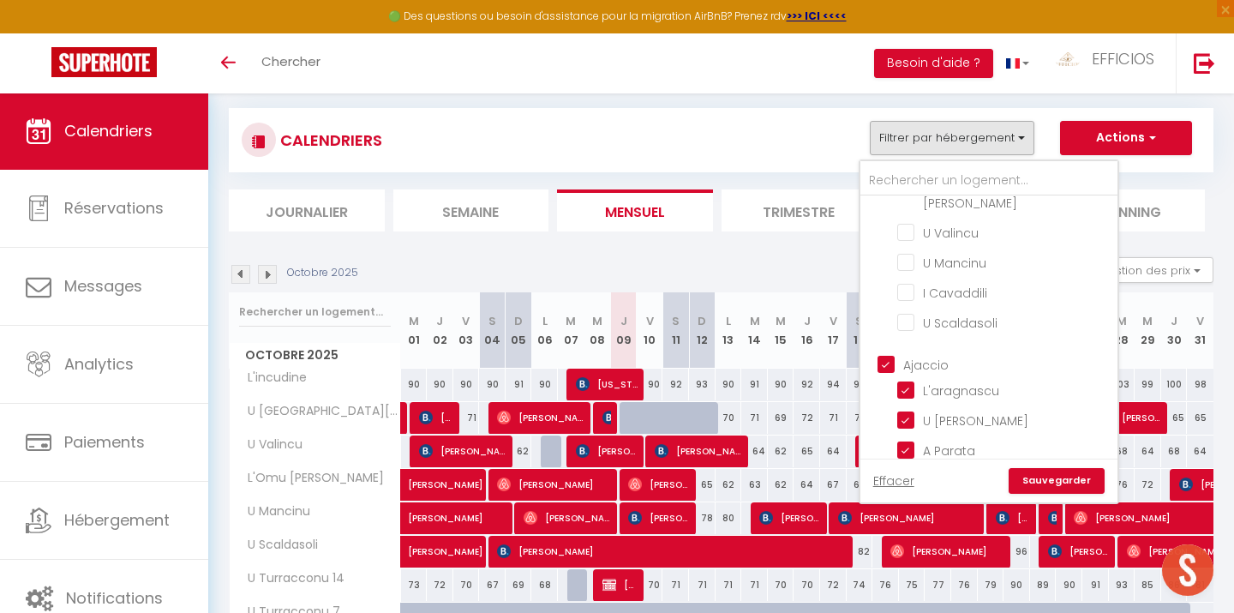
checkbox input "true"
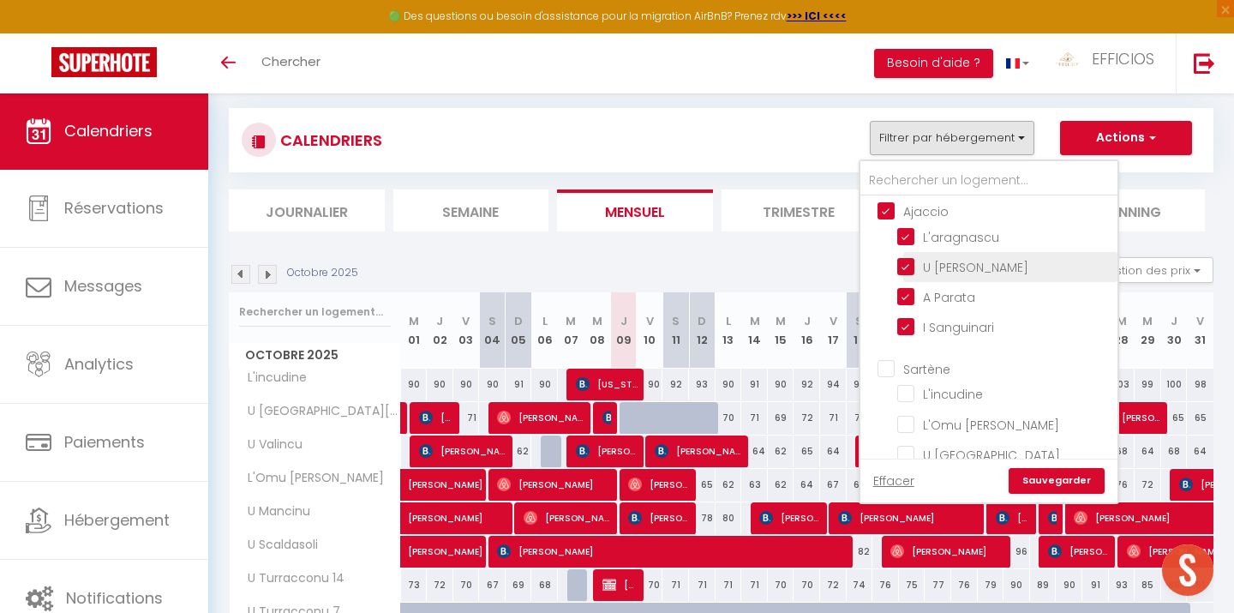
scroll to position [1058, 0]
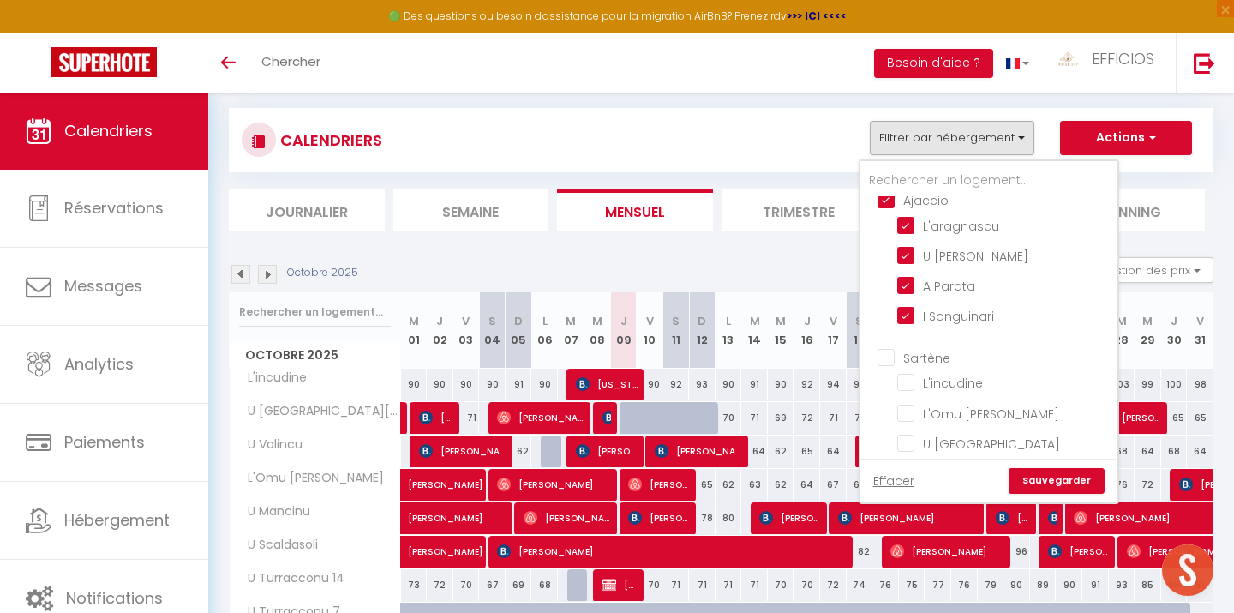
click at [1056, 477] on link "Sauvegarder" at bounding box center [1057, 481] width 96 height 26
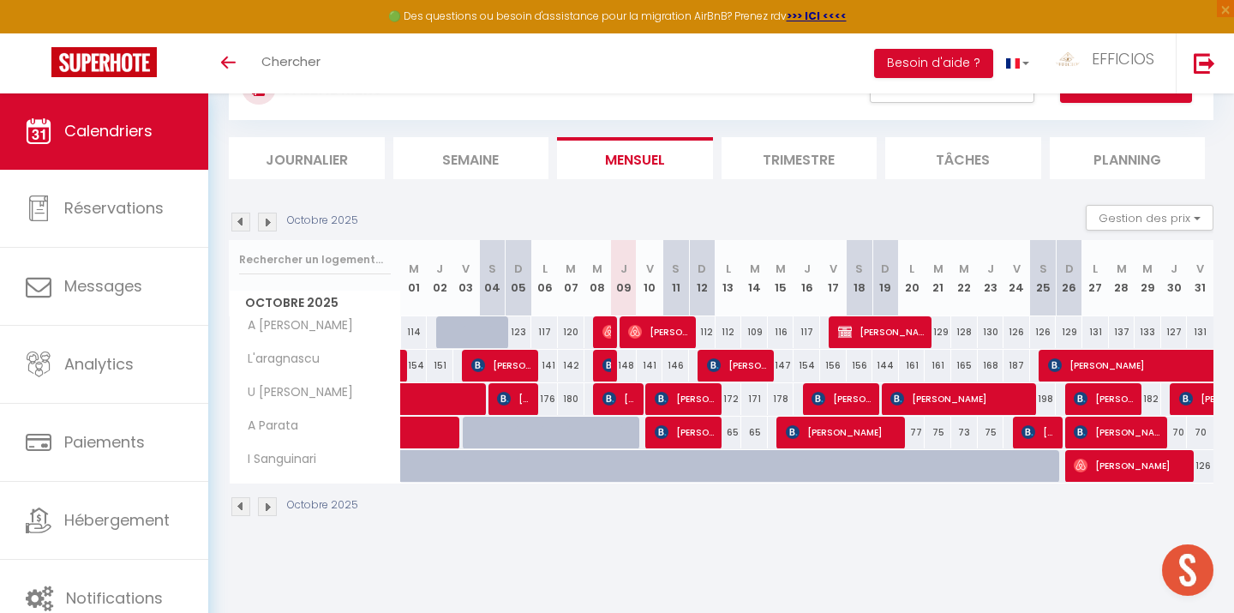
scroll to position [74, 0]
click at [265, 224] on img at bounding box center [267, 222] width 19 height 19
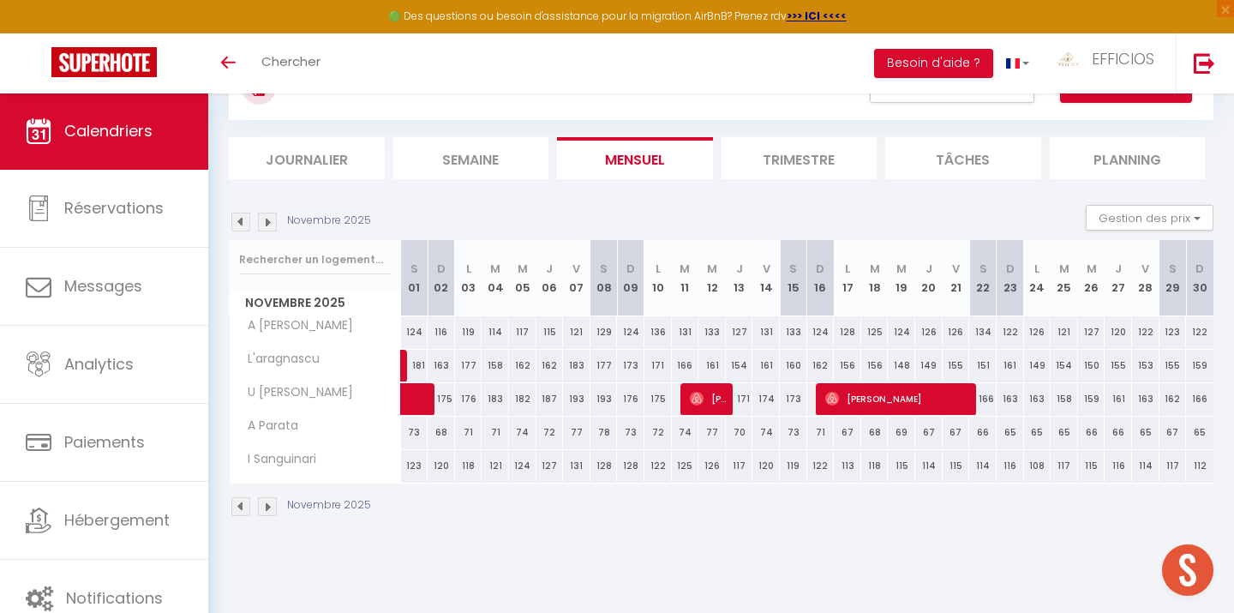
click at [416, 467] on div "123" at bounding box center [414, 466] width 27 height 32
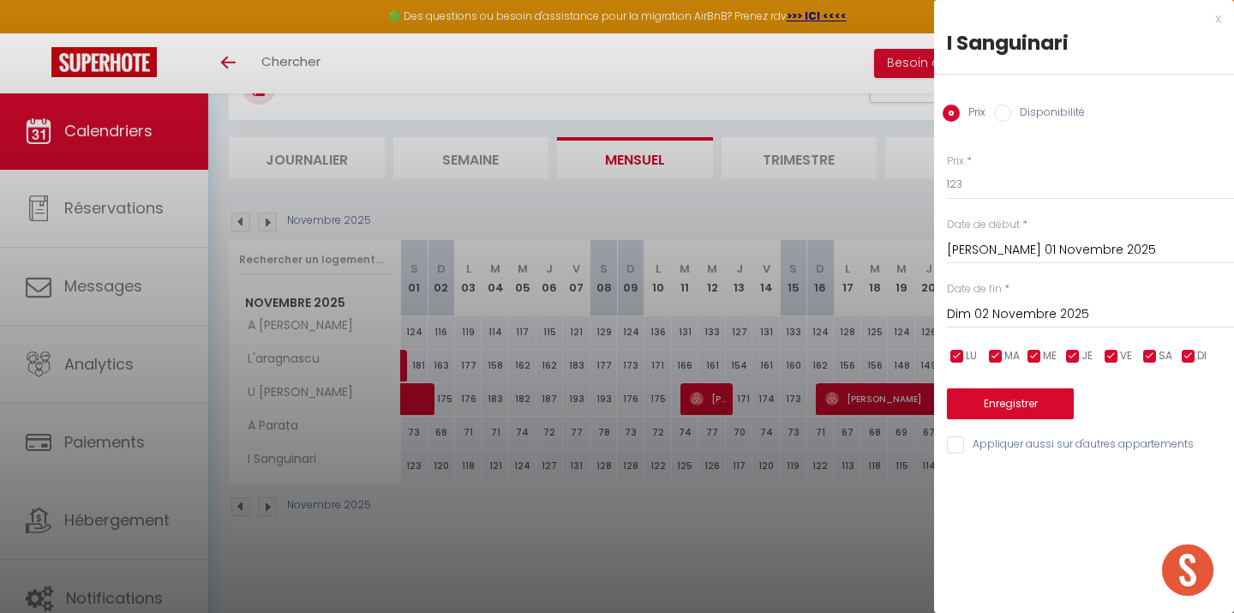
click at [1007, 312] on input "Dim 02 Novembre 2025" at bounding box center [1090, 314] width 287 height 22
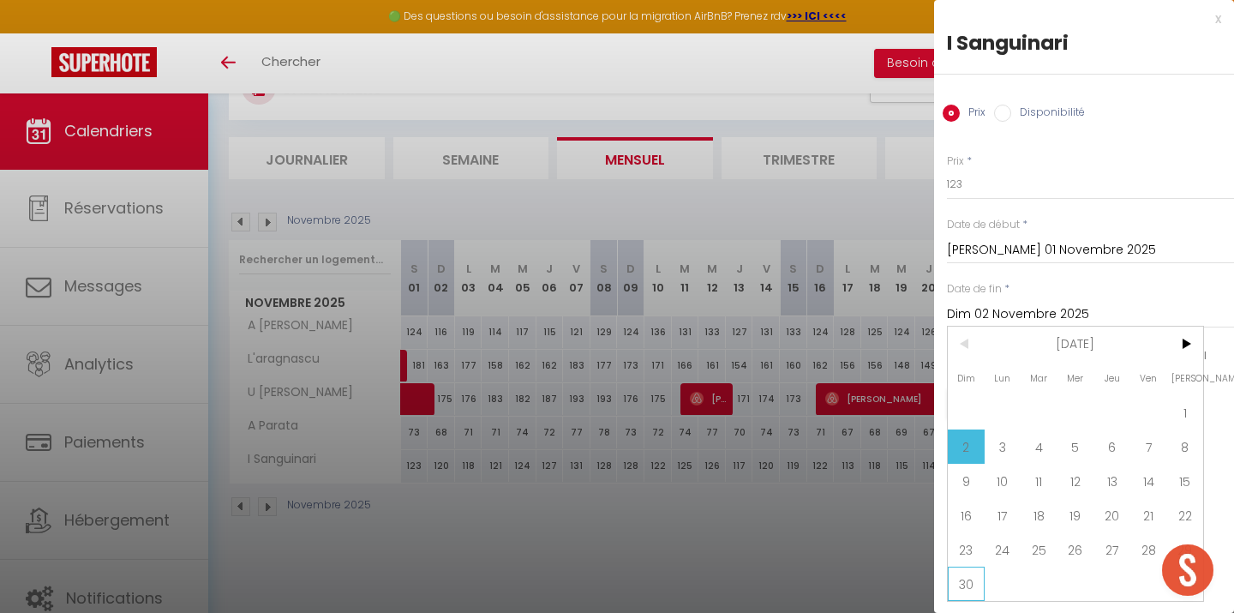
click at [968, 578] on span "30" at bounding box center [966, 583] width 37 height 34
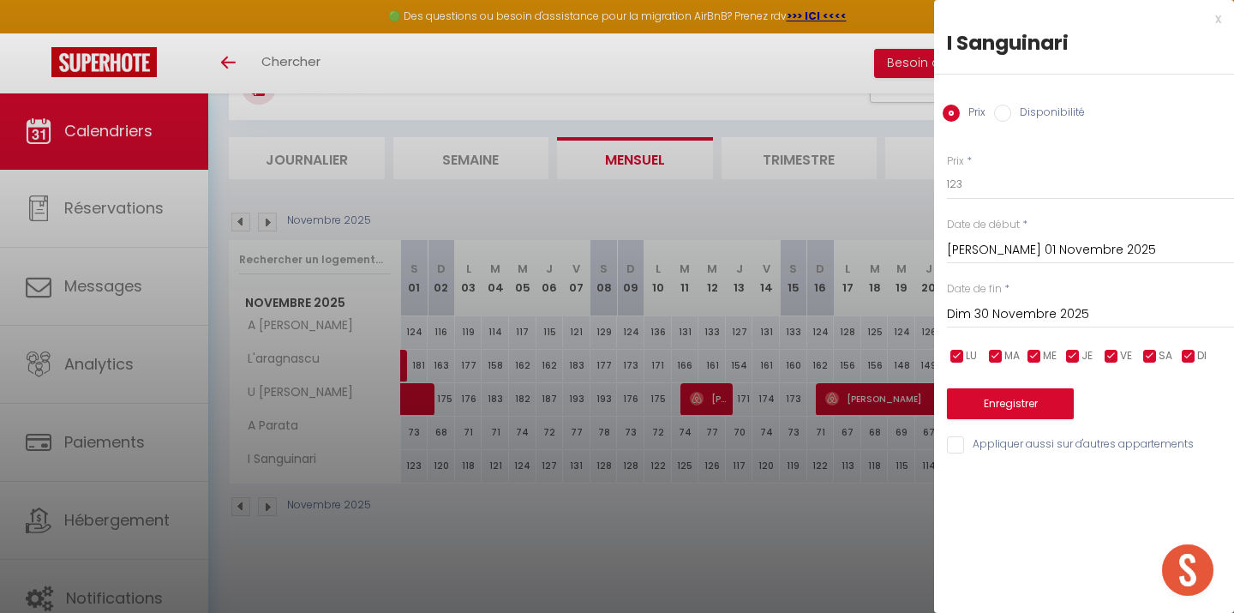
click at [995, 111] on input "Disponibilité" at bounding box center [1002, 113] width 17 height 17
click at [997, 403] on button "Enregistrer" at bounding box center [1010, 405] width 127 height 31
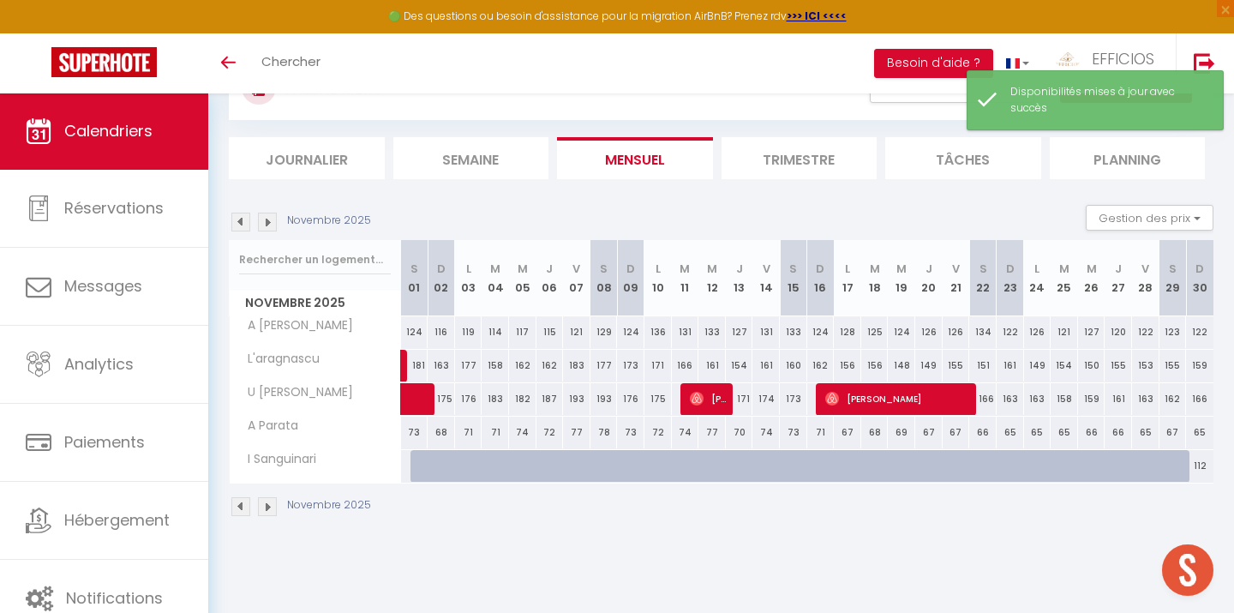
click at [245, 219] on img at bounding box center [240, 222] width 19 height 19
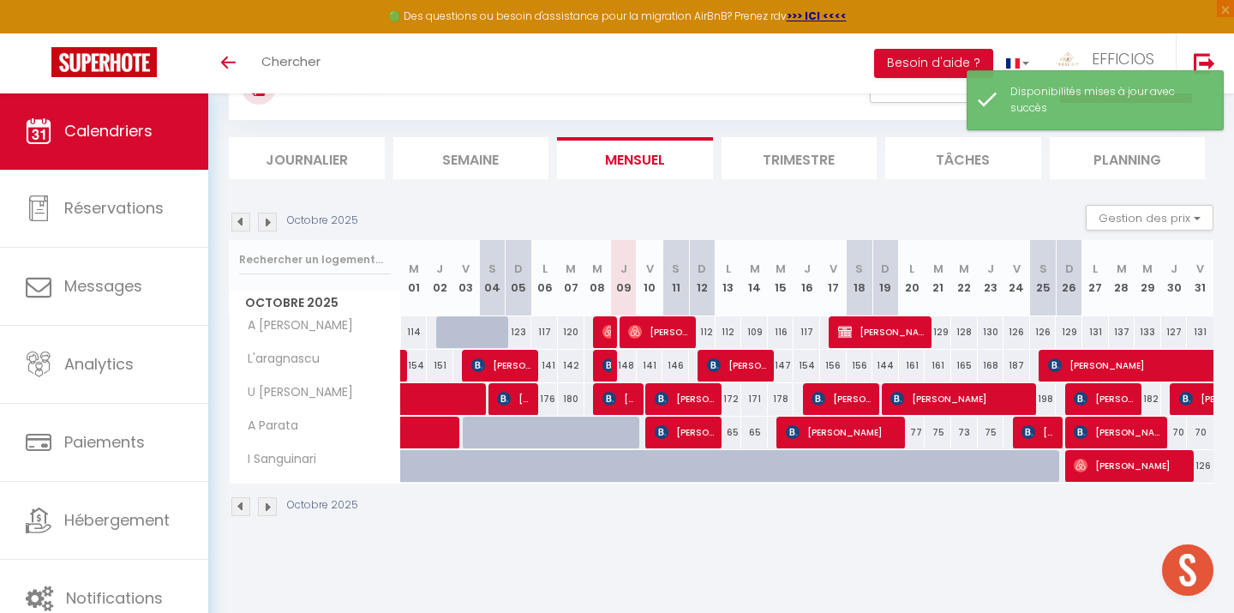
click at [1204, 467] on div "126" at bounding box center [1200, 466] width 27 height 32
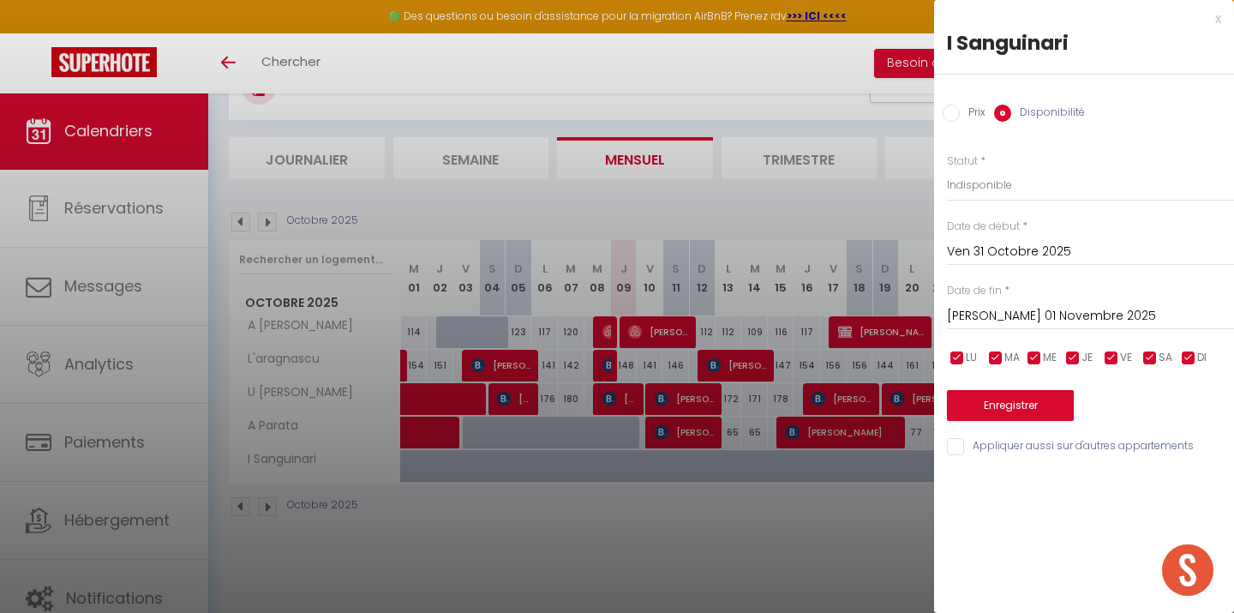
click at [1000, 401] on button "Enregistrer" at bounding box center [1010, 405] width 127 height 31
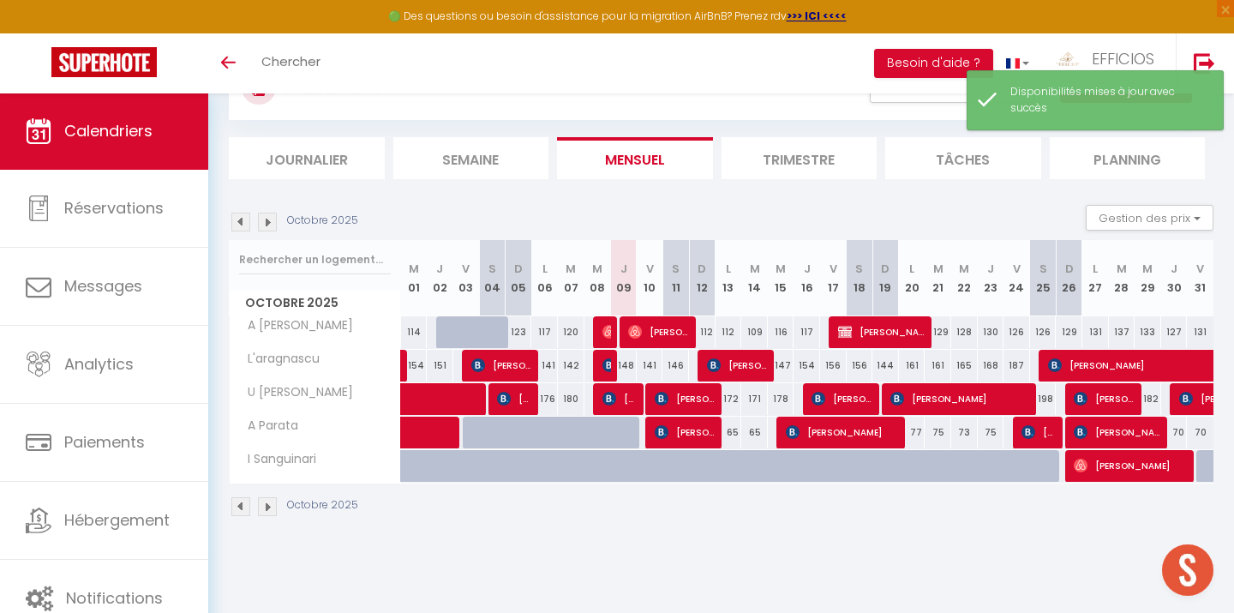
click at [269, 222] on img at bounding box center [267, 222] width 19 height 19
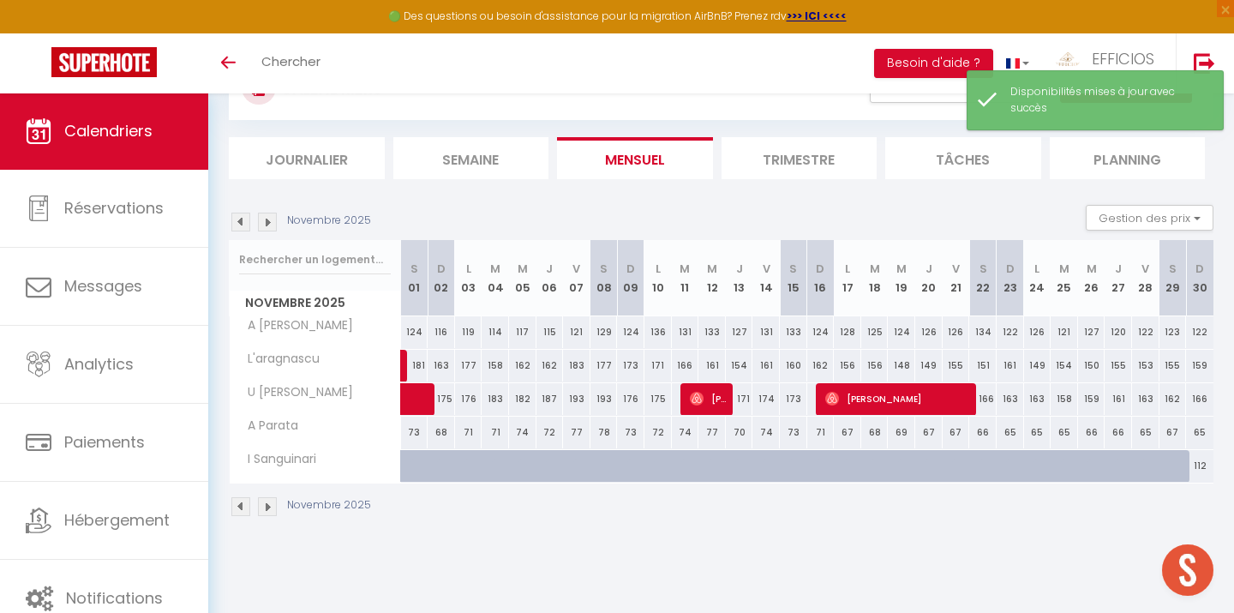
click at [1204, 465] on div "112" at bounding box center [1199, 466] width 27 height 32
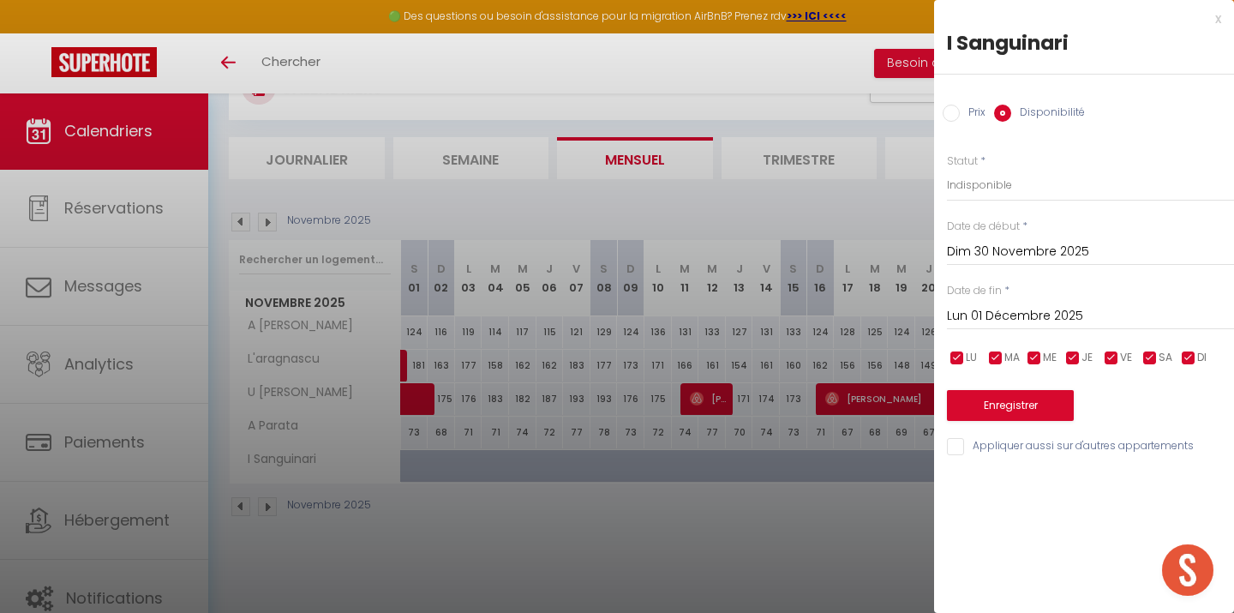
click at [994, 404] on button "Enregistrer" at bounding box center [1010, 405] width 127 height 31
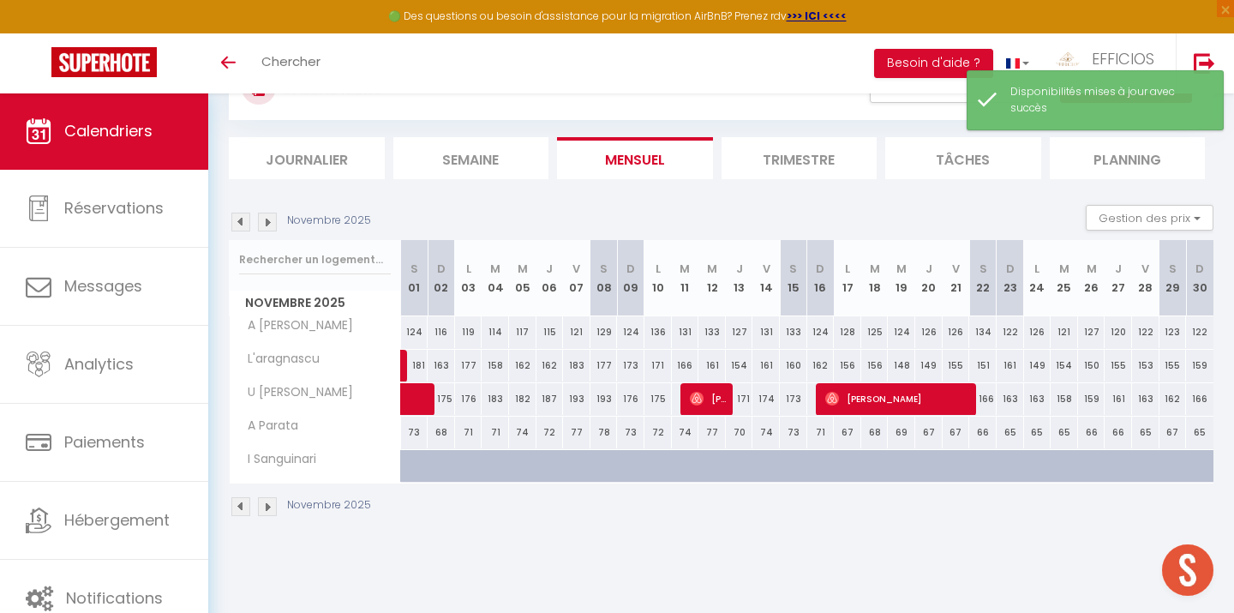
click at [240, 505] on img at bounding box center [240, 506] width 19 height 19
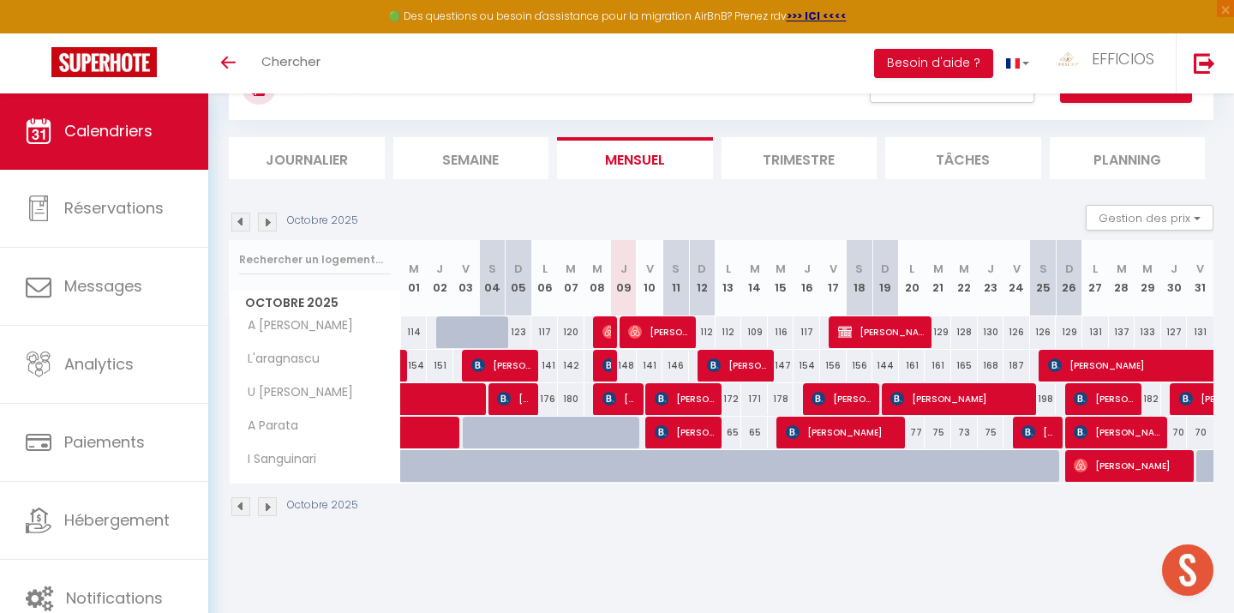
click at [510, 542] on div "CALENDRIERS Filtrer par hébergement Tous A [PERSON_NAME] L'aragnascu U [PERSON_…" at bounding box center [721, 287] width 1026 height 536
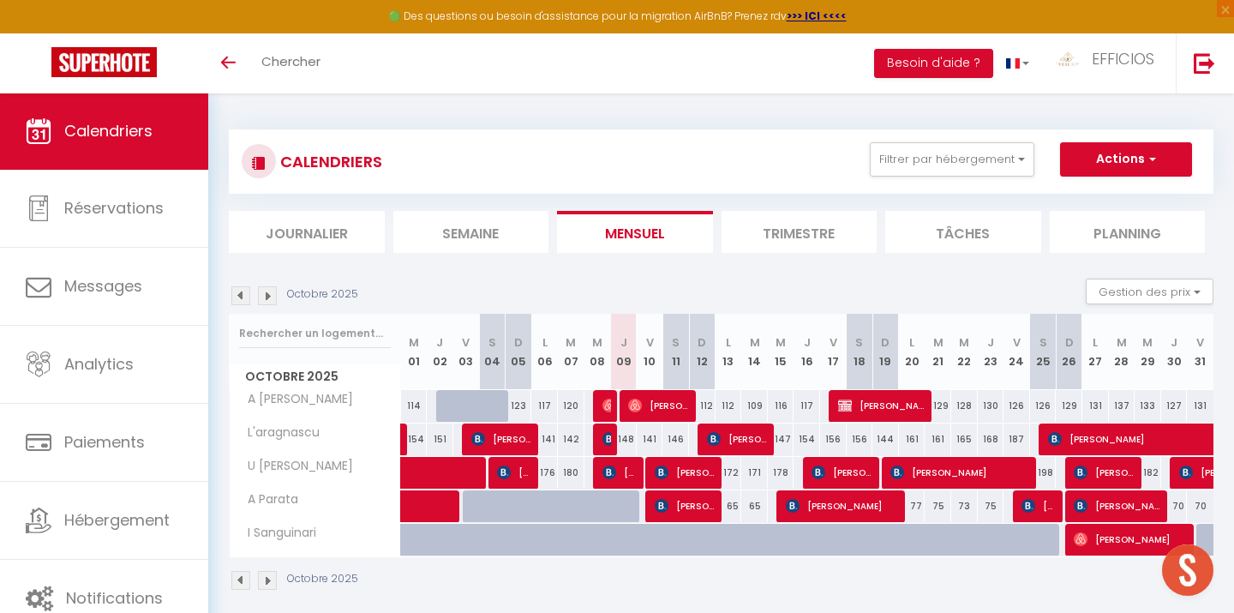
scroll to position [0, 0]
click at [965, 144] on button "Filtrer par hébergement" at bounding box center [952, 159] width 165 height 34
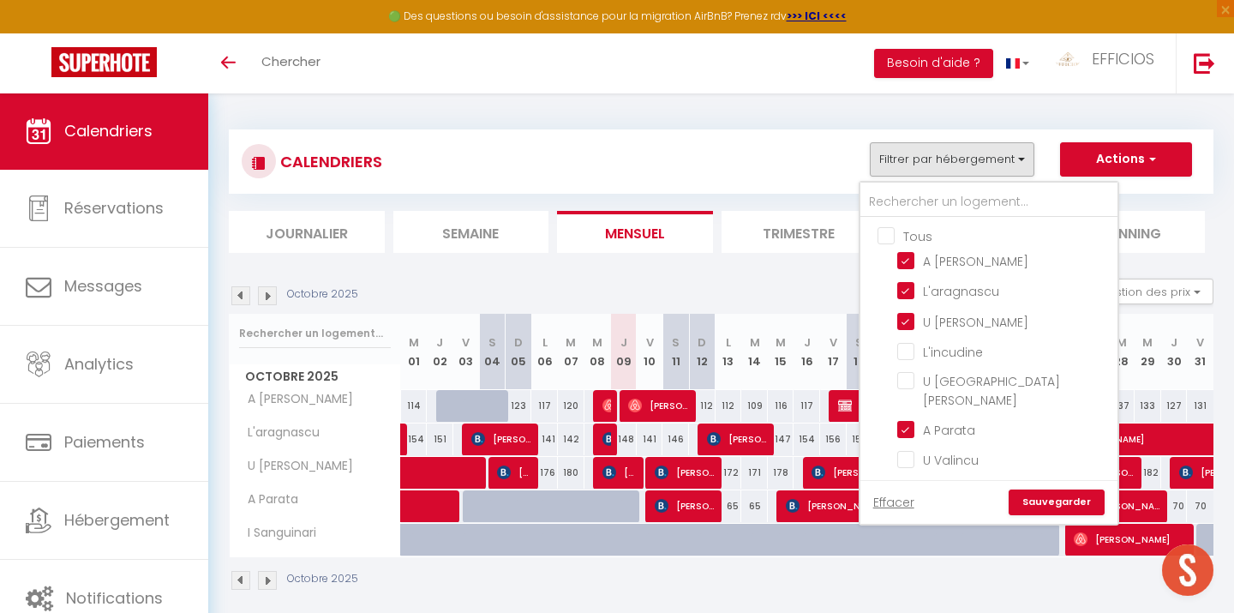
click at [892, 233] on input "Tous" at bounding box center [1006, 234] width 257 height 17
click at [1037, 500] on link "Sauvegarder" at bounding box center [1057, 502] width 96 height 26
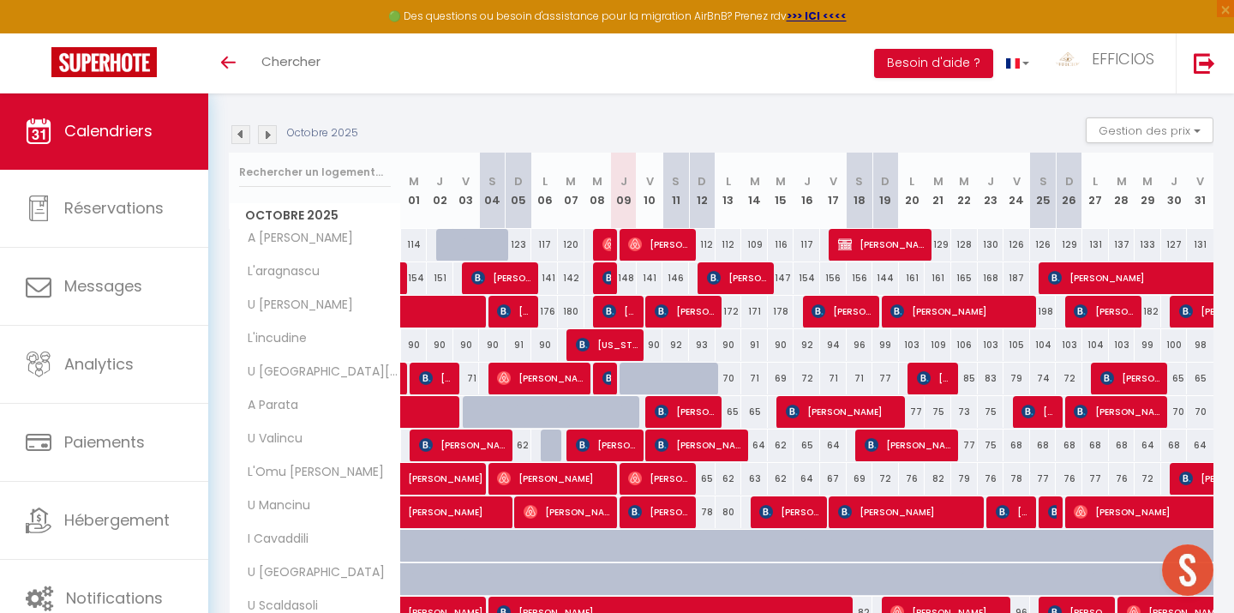
scroll to position [163, 0]
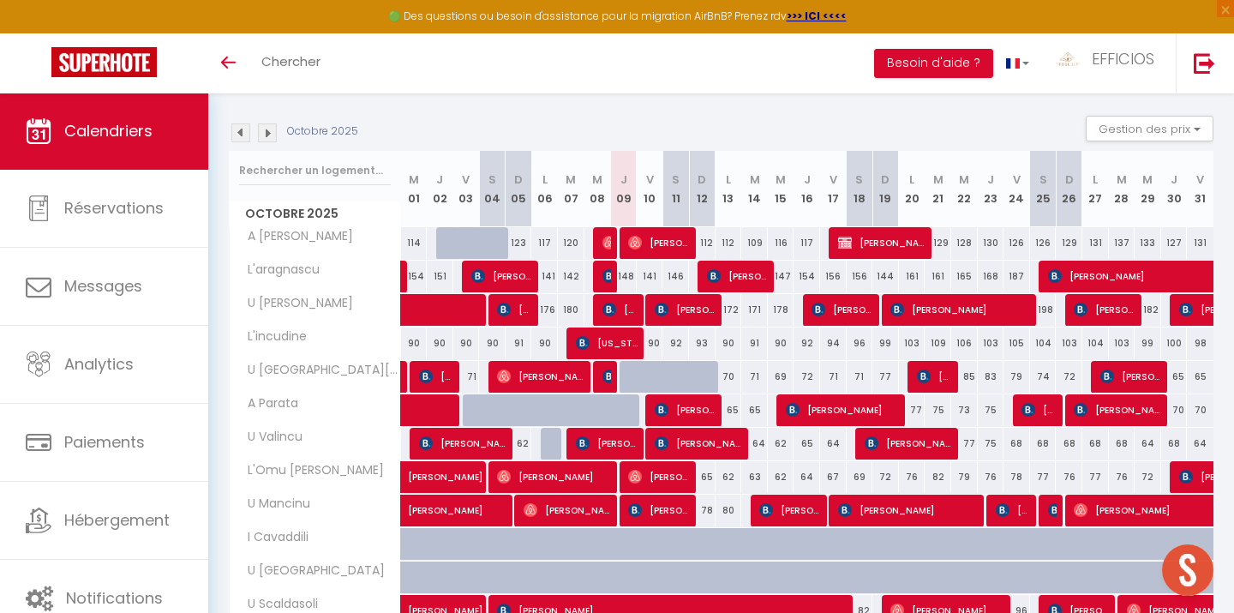
click at [625, 274] on div "148" at bounding box center [623, 277] width 27 height 32
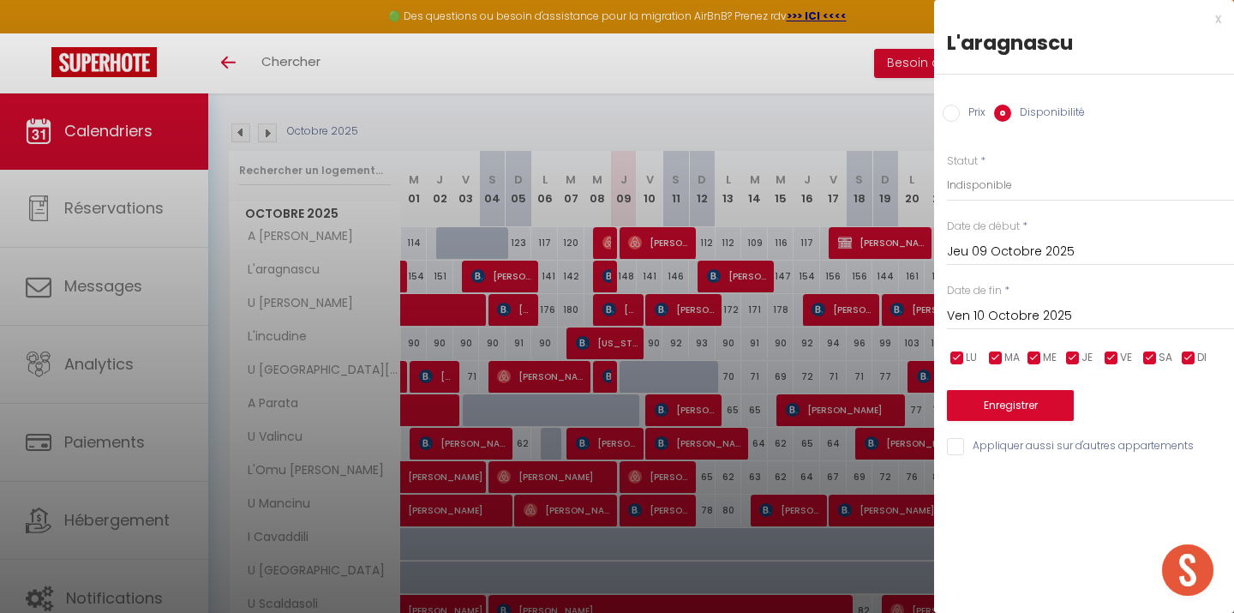
click at [986, 404] on button "Enregistrer" at bounding box center [1010, 405] width 127 height 31
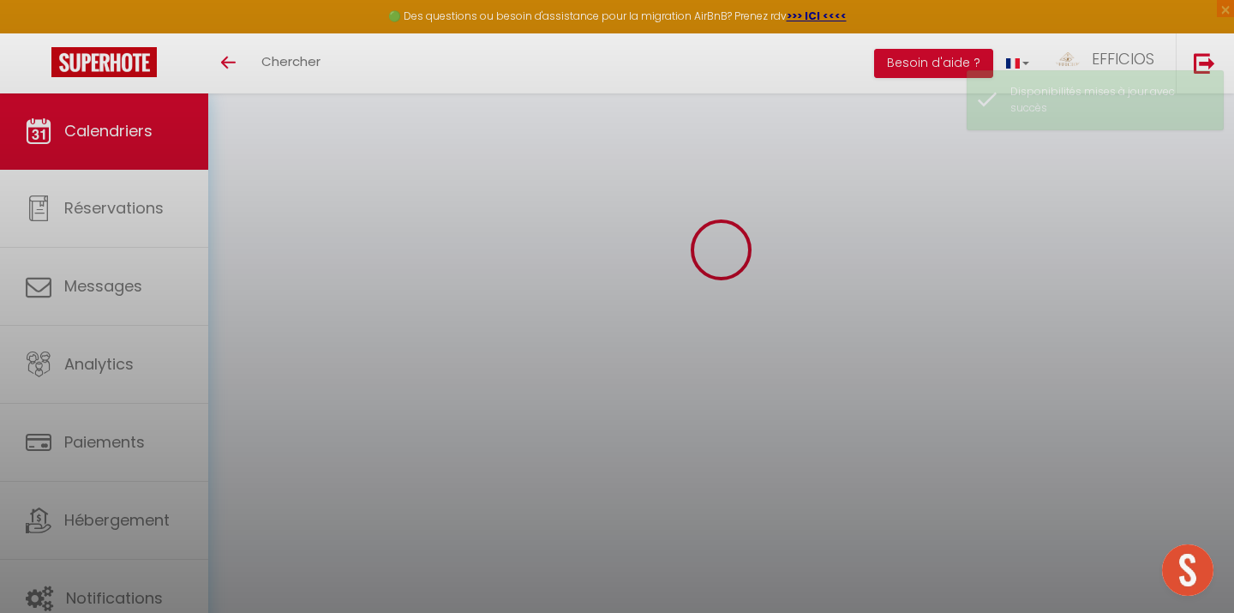
scroll to position [93, 0]
